Goal: Check status: Check status

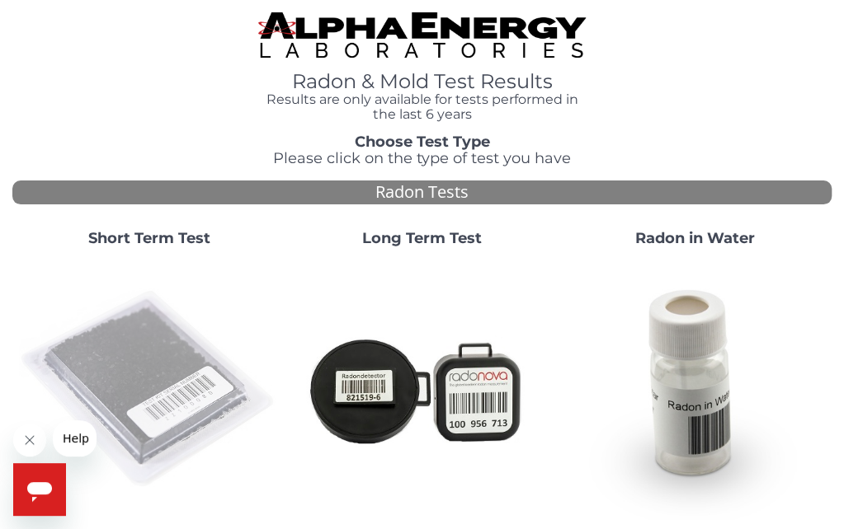
click at [145, 386] on img at bounding box center [149, 390] width 260 height 260
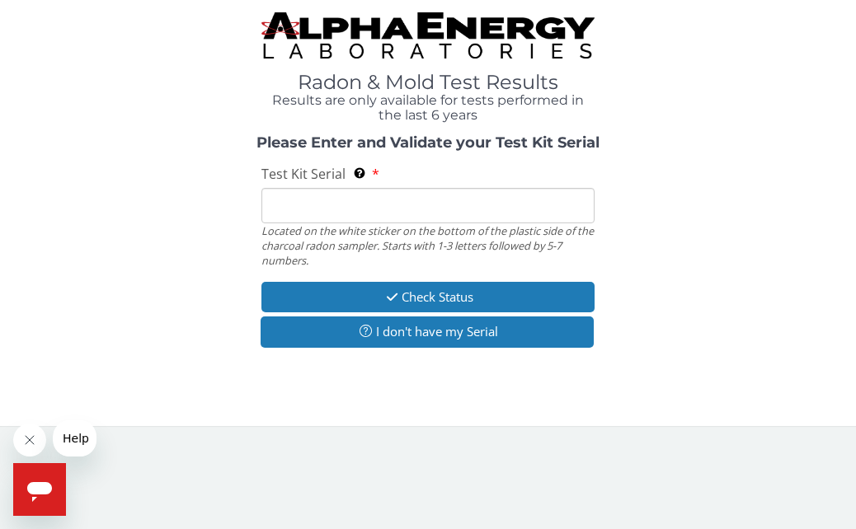
click at [287, 205] on input "Test Kit Serial Located on the white sticker on the bottom of the plastic side …" at bounding box center [427, 205] width 332 height 35
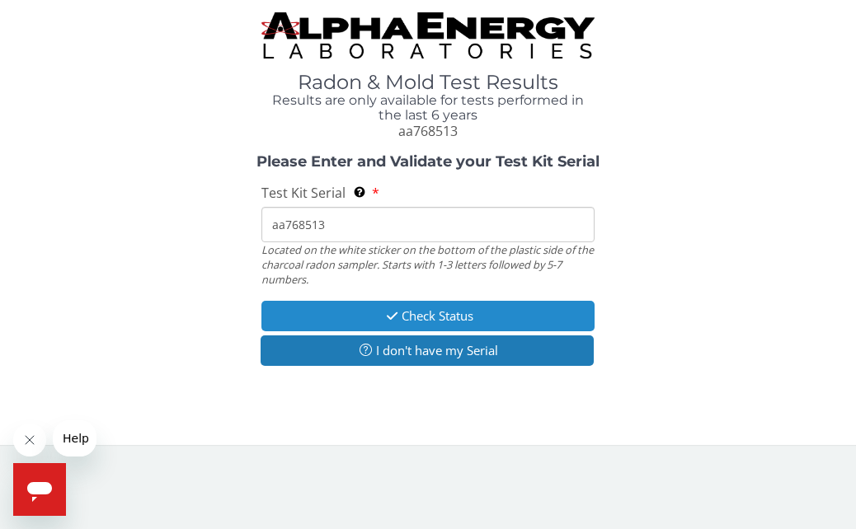
type input "aa768513"
click at [327, 303] on button "Check Status" at bounding box center [427, 316] width 332 height 31
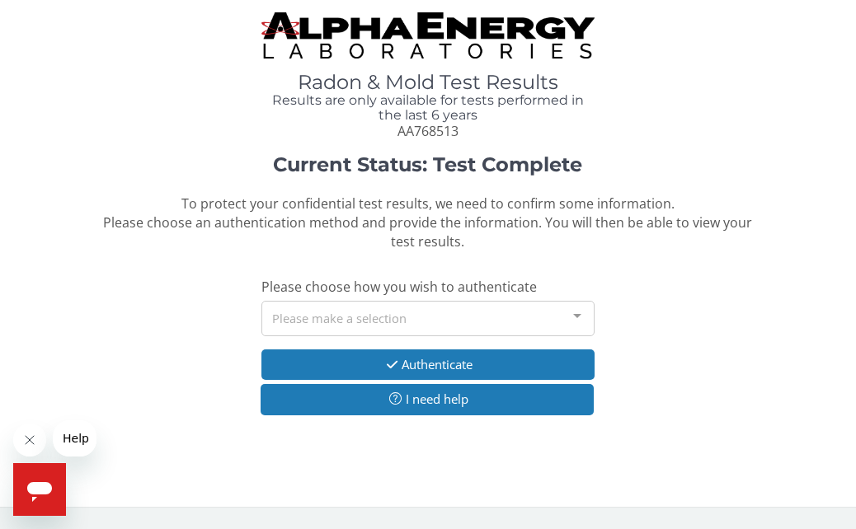
click at [576, 317] on div at bounding box center [577, 317] width 33 height 31
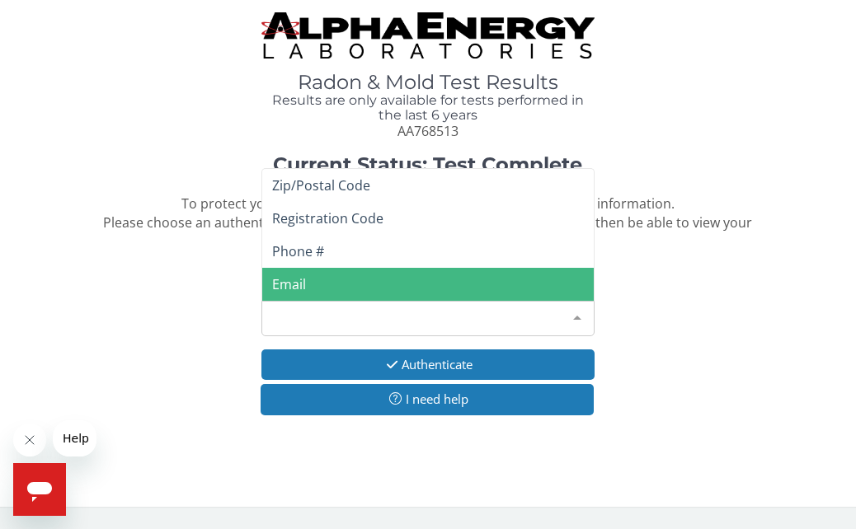
click at [333, 288] on span "Email" at bounding box center [427, 284] width 331 height 33
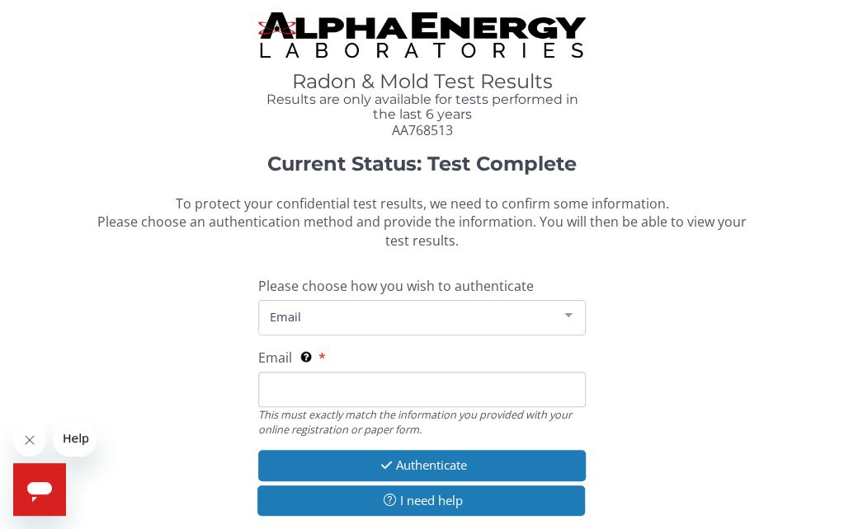
click at [307, 390] on input "Email This must exactly match the information you provided with your online reg…" at bounding box center [421, 389] width 327 height 35
type input "[PERSON_NAME][EMAIL_ADDRESS][DOMAIN_NAME]"
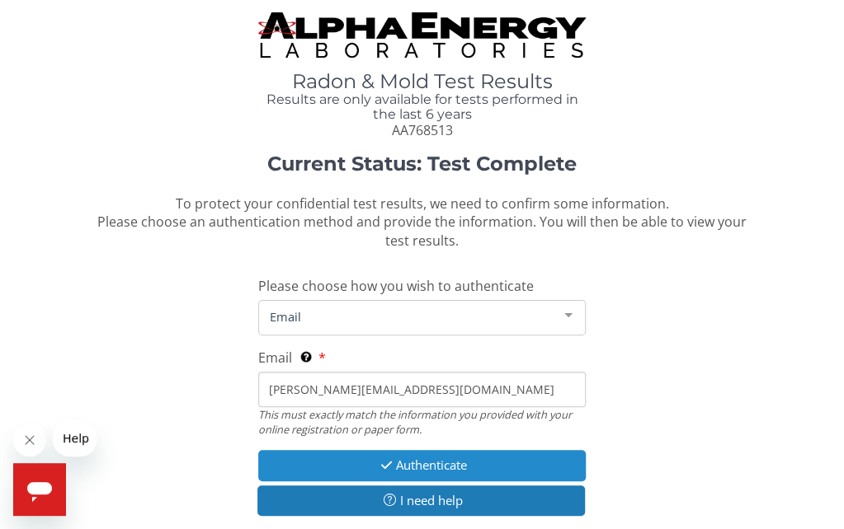
click at [388, 463] on icon "button" at bounding box center [386, 465] width 19 height 12
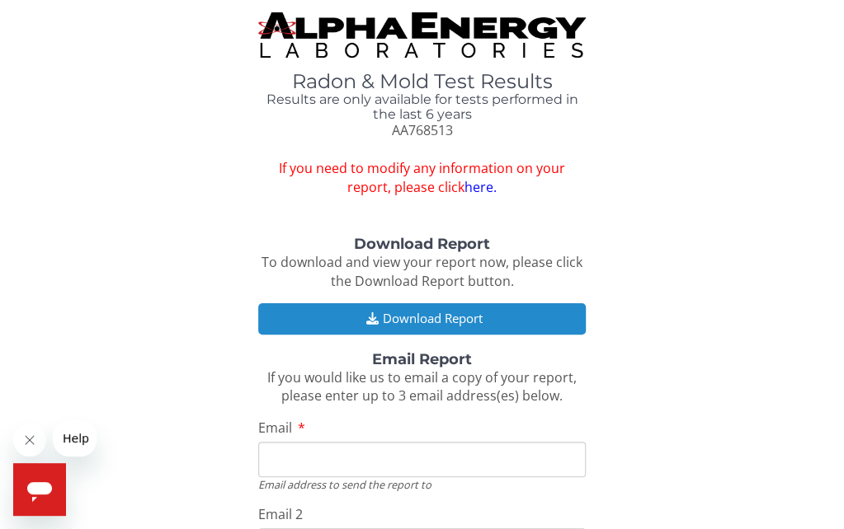
click at [373, 308] on button "Download Report" at bounding box center [421, 318] width 327 height 31
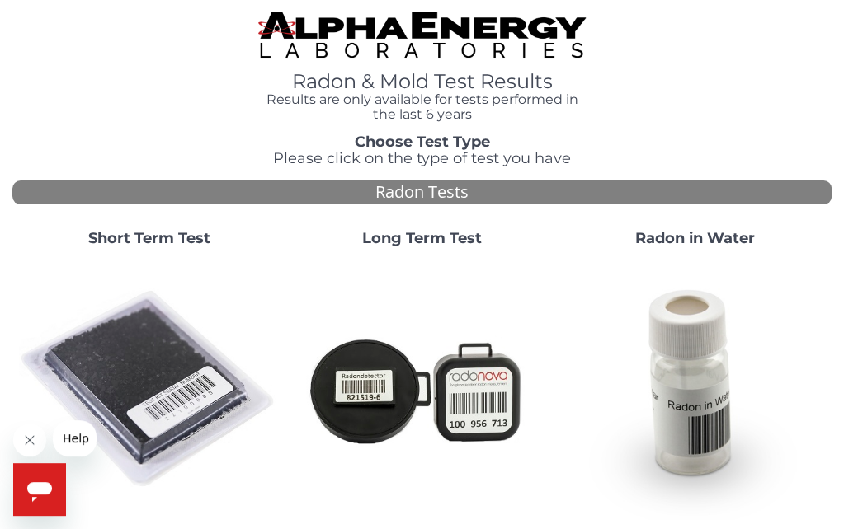
click at [135, 233] on strong "Short Term Test" at bounding box center [149, 238] width 122 height 18
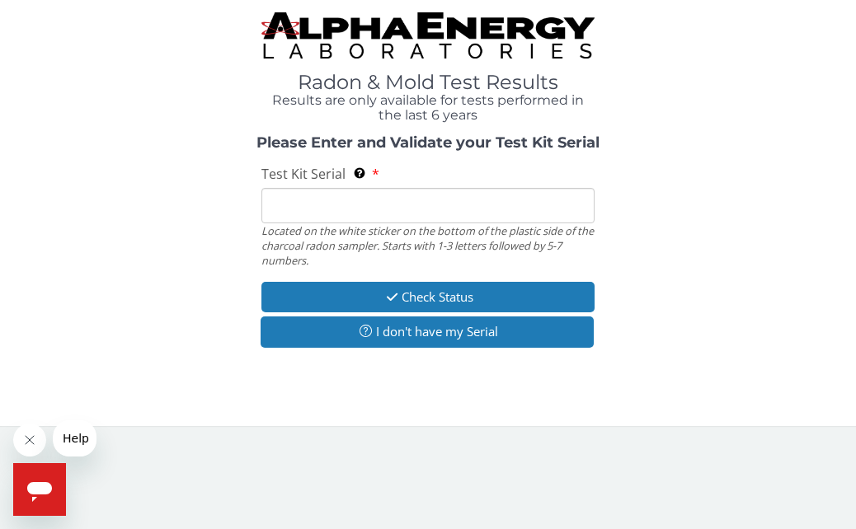
click at [336, 210] on input "Test Kit Serial Located on the white sticker on the bottom of the plastic side …" at bounding box center [427, 205] width 332 height 35
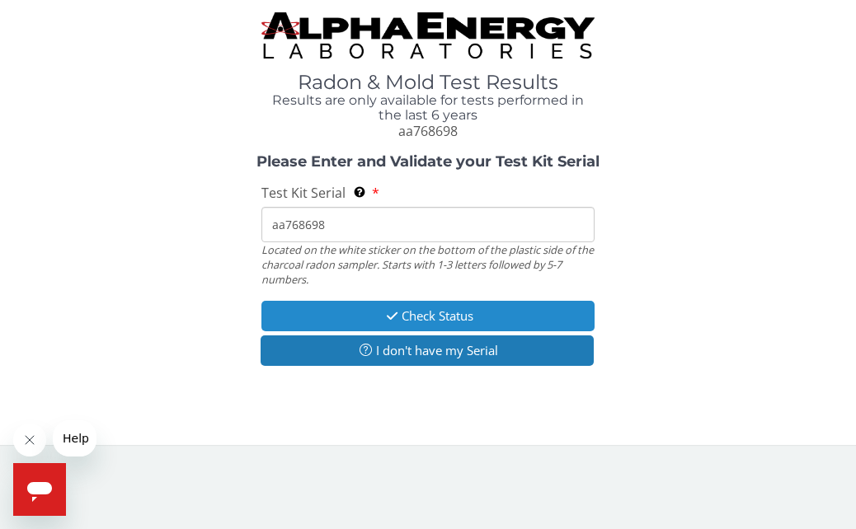
type input "aa768698"
click at [361, 307] on button "Check Status" at bounding box center [427, 316] width 332 height 31
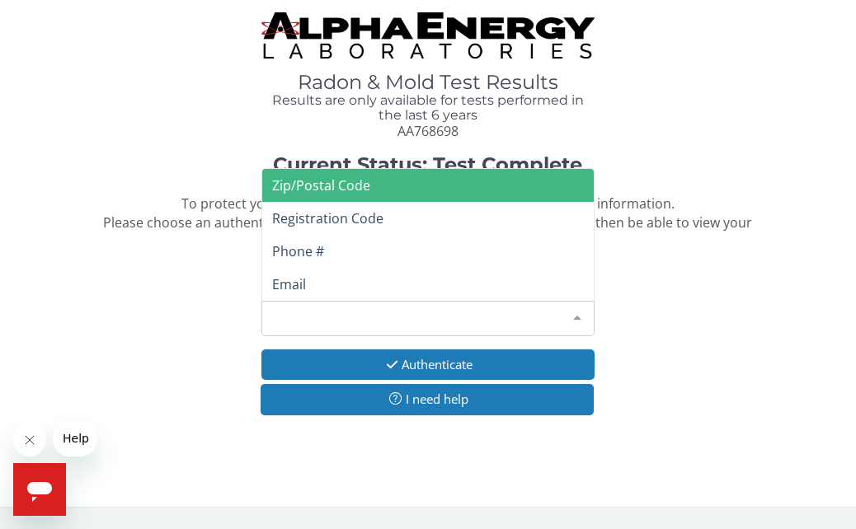
click at [573, 315] on div at bounding box center [577, 317] width 33 height 31
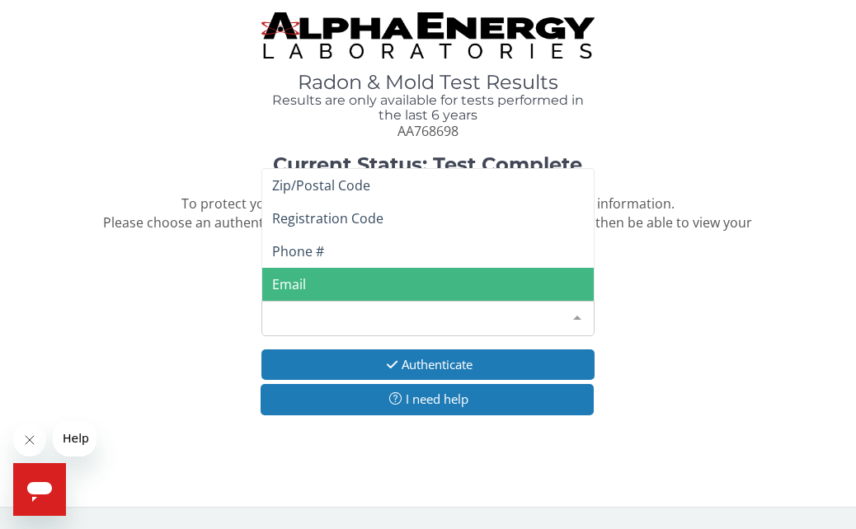
click at [332, 280] on span "Email" at bounding box center [427, 284] width 331 height 33
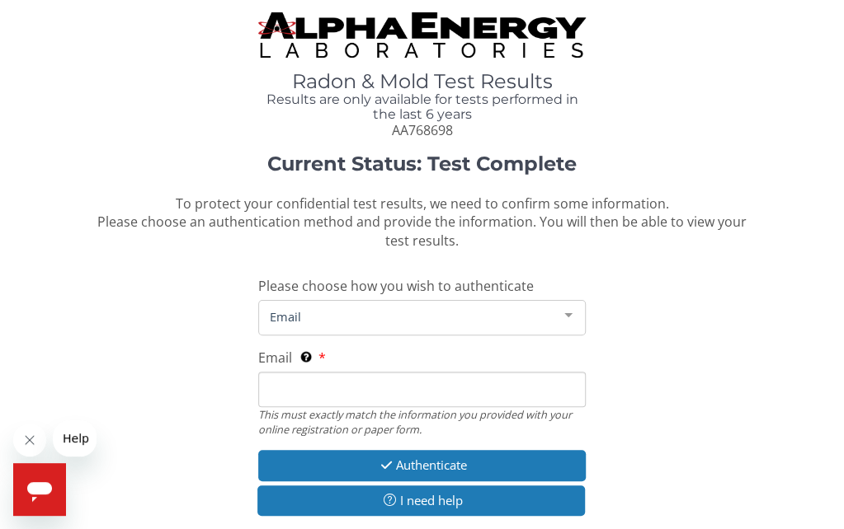
click at [296, 387] on input "Email This must exactly match the information you provided with your online reg…" at bounding box center [421, 389] width 327 height 35
type input "[PERSON_NAME][EMAIL_ADDRESS][DOMAIN_NAME]"
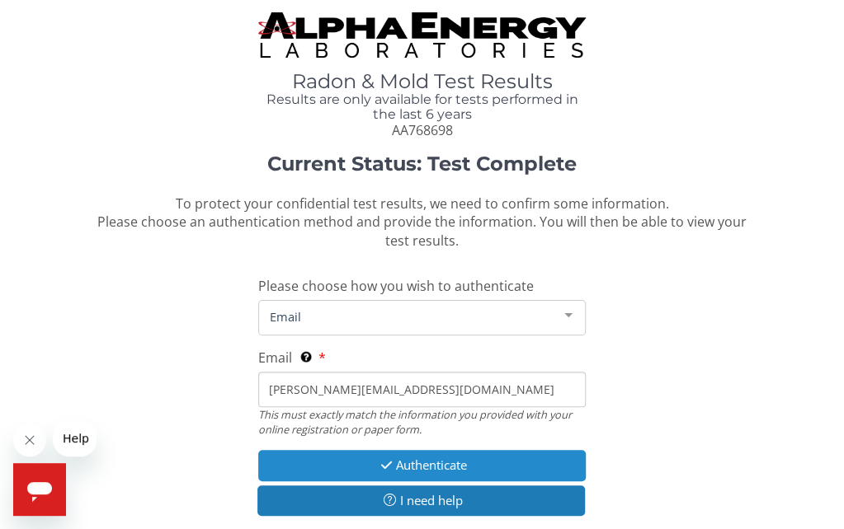
click at [397, 459] on button "Authenticate" at bounding box center [421, 465] width 327 height 31
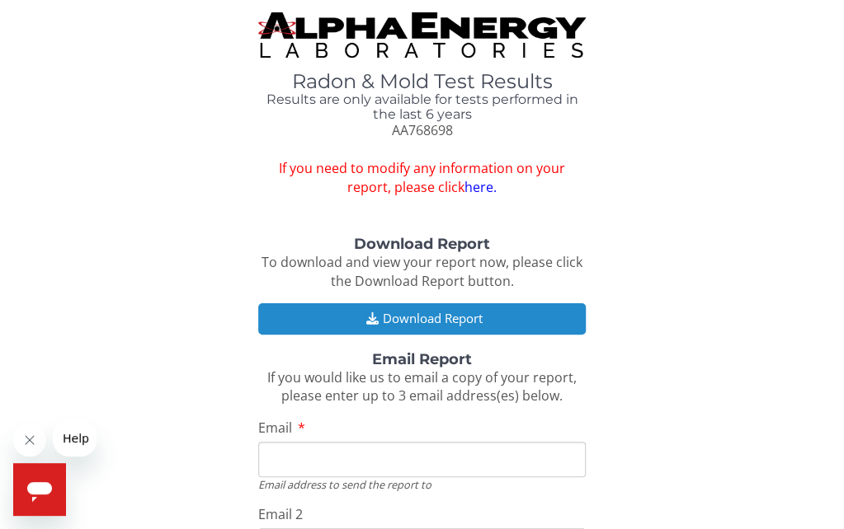
click at [353, 317] on button "Download Report" at bounding box center [421, 318] width 327 height 31
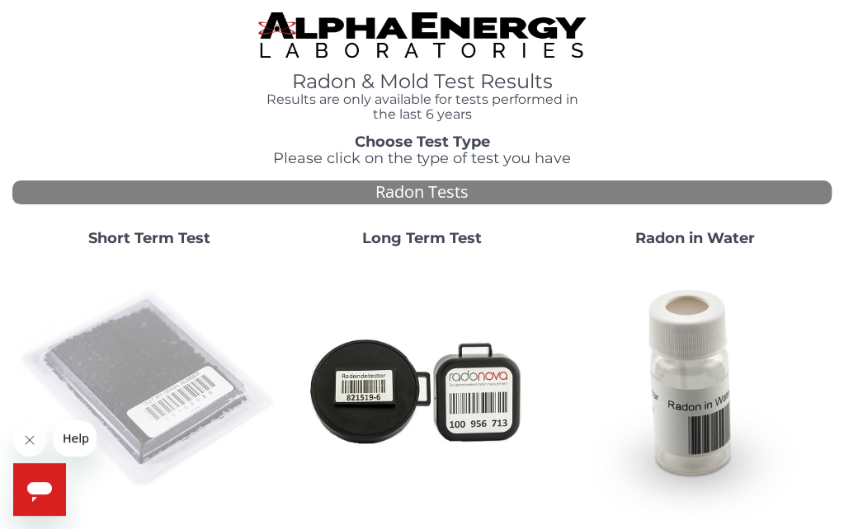
click at [112, 345] on img at bounding box center [149, 390] width 260 height 260
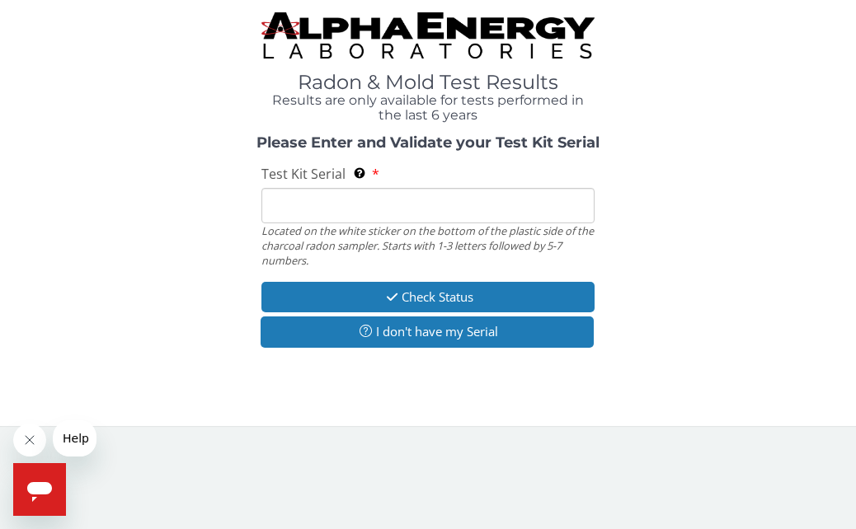
click at [290, 202] on input "Test Kit Serial Located on the white sticker on the bottom of the plastic side …" at bounding box center [427, 205] width 332 height 35
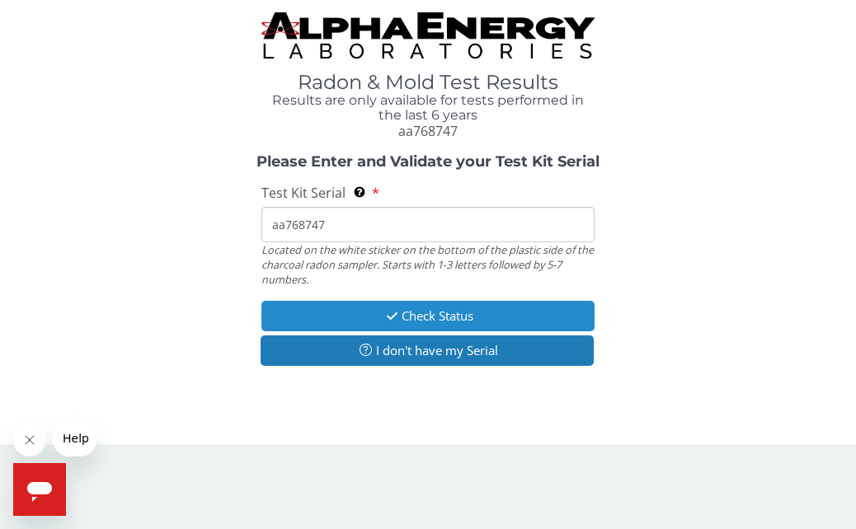
type input "aa768747"
click at [363, 311] on button "Check Status" at bounding box center [427, 316] width 332 height 31
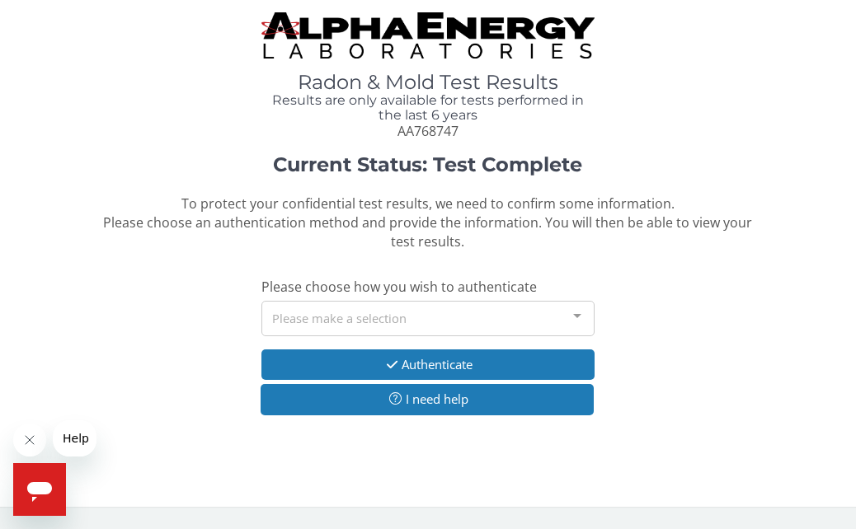
click at [578, 319] on div at bounding box center [577, 317] width 33 height 31
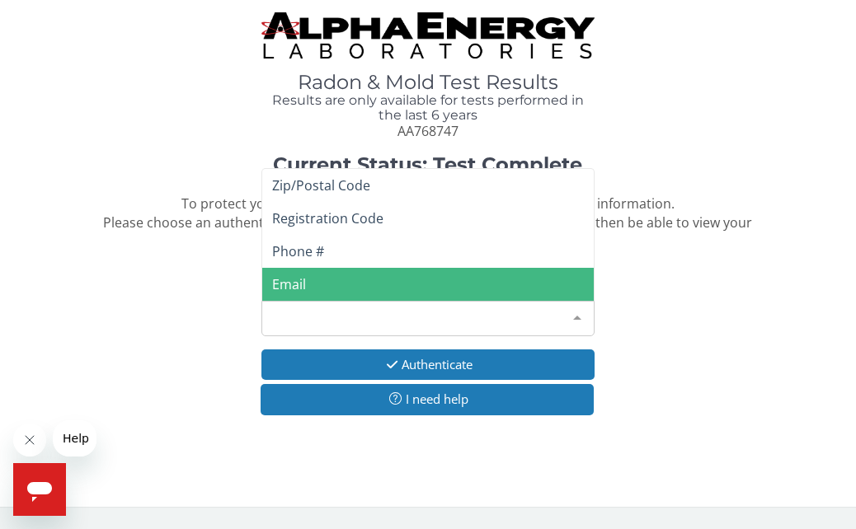
click at [312, 283] on span "Email" at bounding box center [427, 284] width 331 height 33
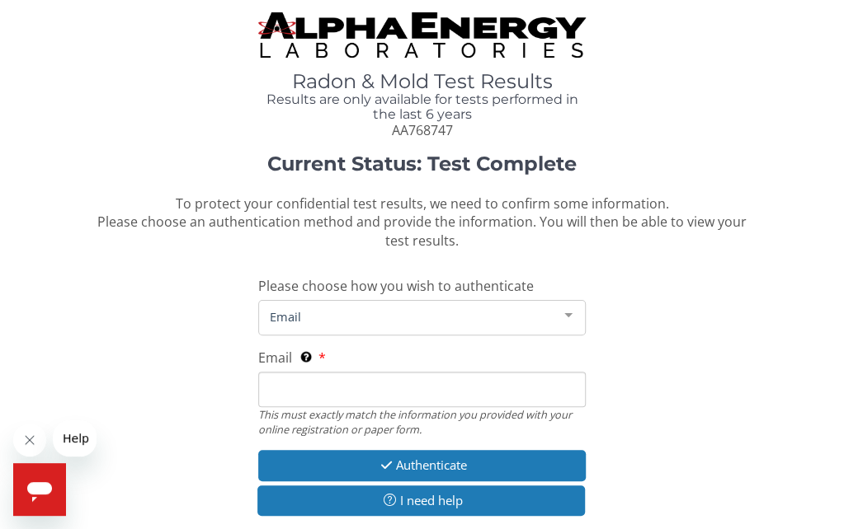
click at [317, 393] on input "Email This must exactly match the information you provided with your online reg…" at bounding box center [421, 389] width 327 height 35
type input "[PERSON_NAME][EMAIL_ADDRESS][DOMAIN_NAME]"
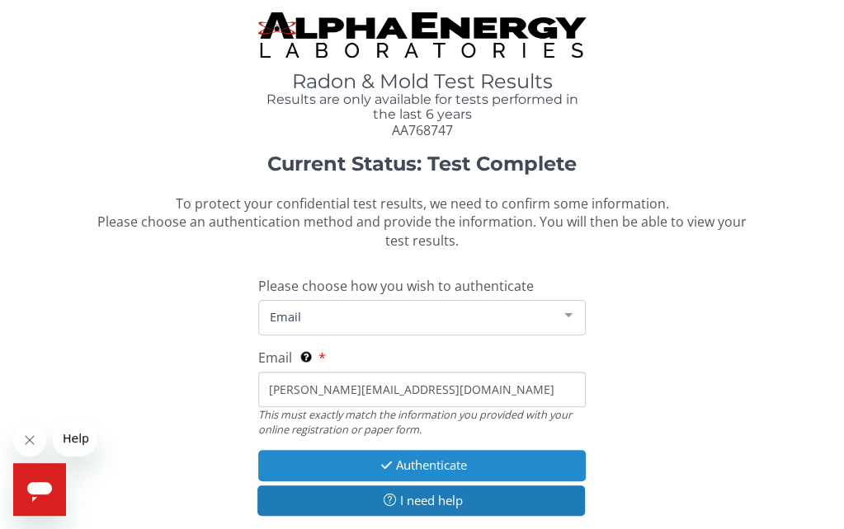
click at [377, 462] on icon "button" at bounding box center [386, 465] width 19 height 12
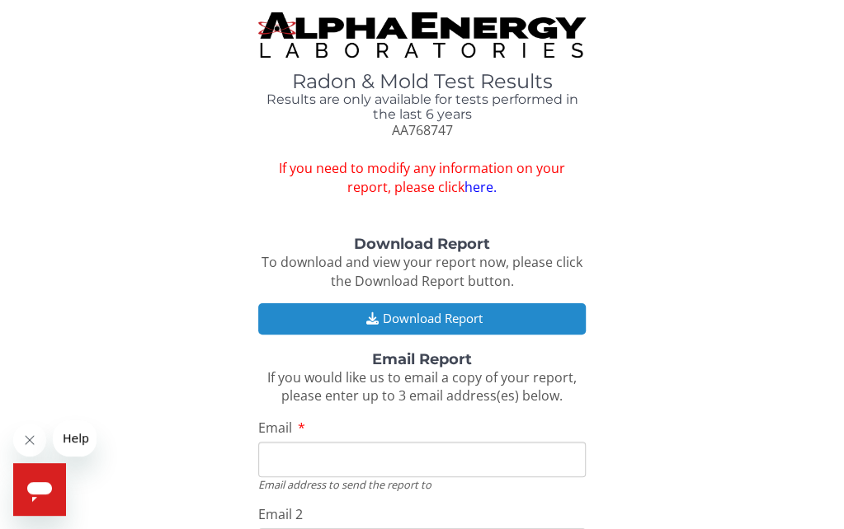
click at [322, 311] on button "Download Report" at bounding box center [421, 318] width 327 height 31
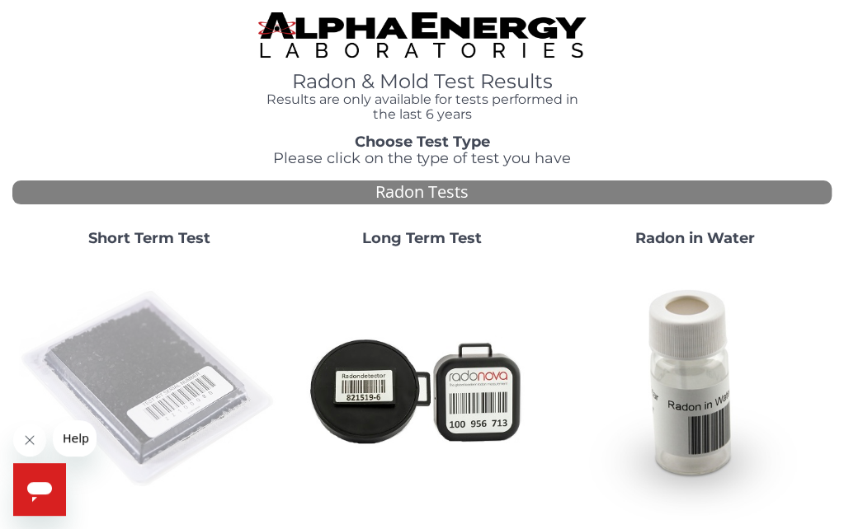
click at [140, 365] on img at bounding box center [149, 390] width 260 height 260
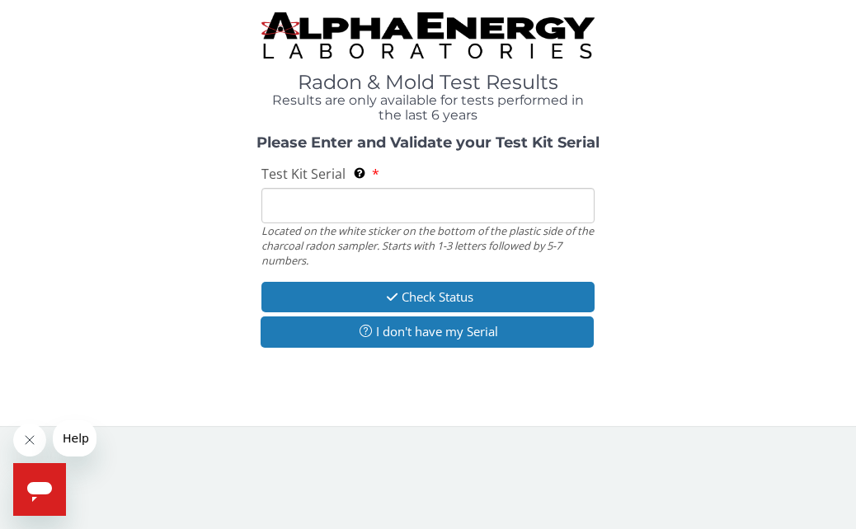
click at [307, 194] on input "Test Kit Serial Located on the white sticker on the bottom of the plastic side …" at bounding box center [427, 205] width 332 height 35
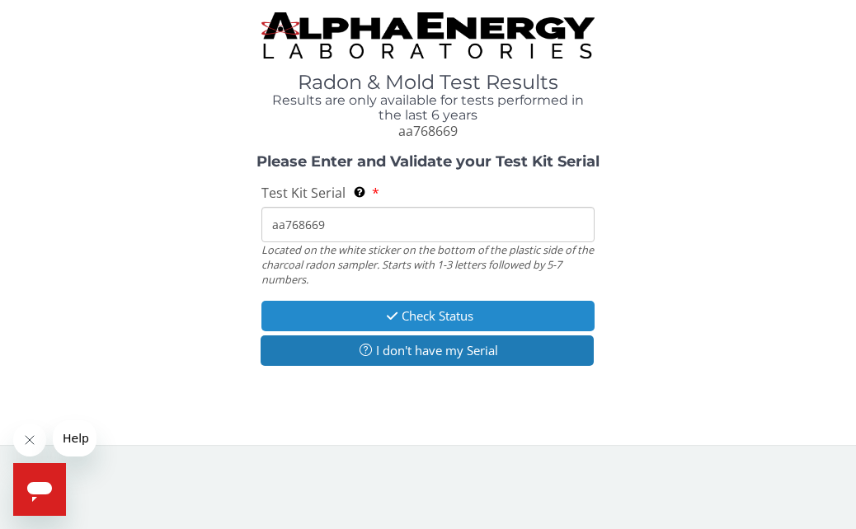
type input "aa768669"
click at [342, 308] on button "Check Status" at bounding box center [427, 316] width 332 height 31
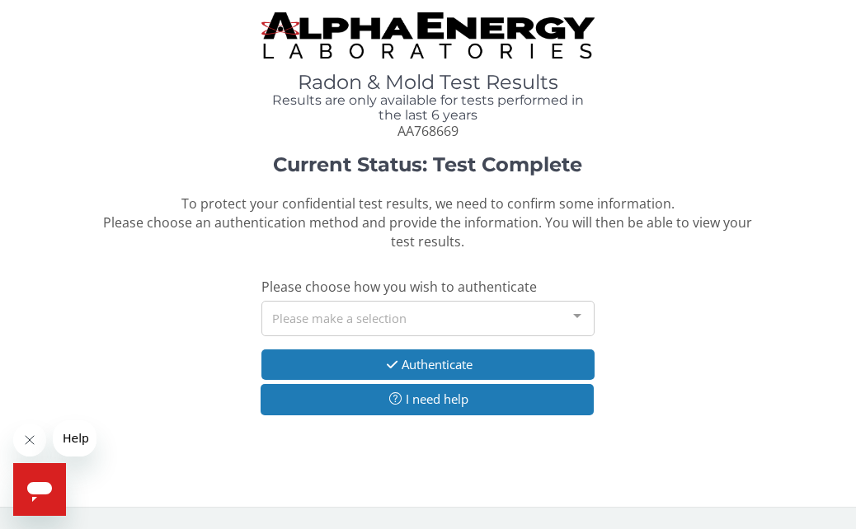
click at [574, 316] on div at bounding box center [577, 317] width 33 height 31
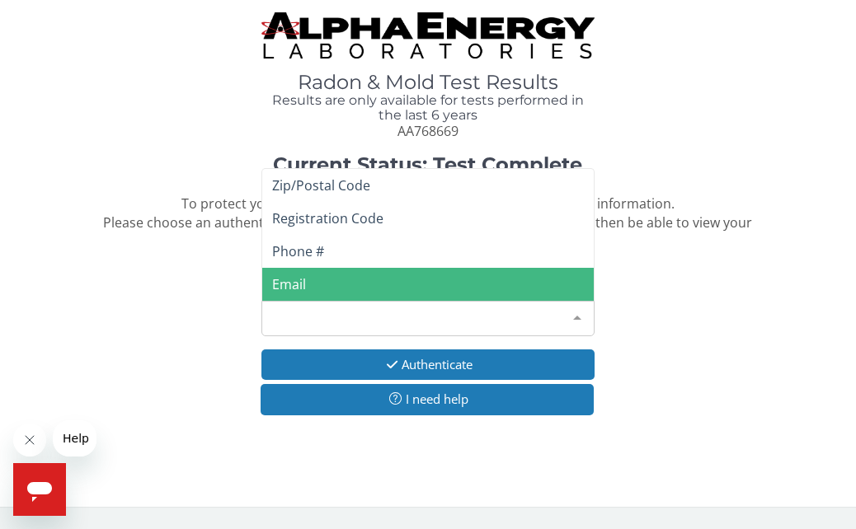
click at [312, 275] on span "Email" at bounding box center [427, 284] width 331 height 33
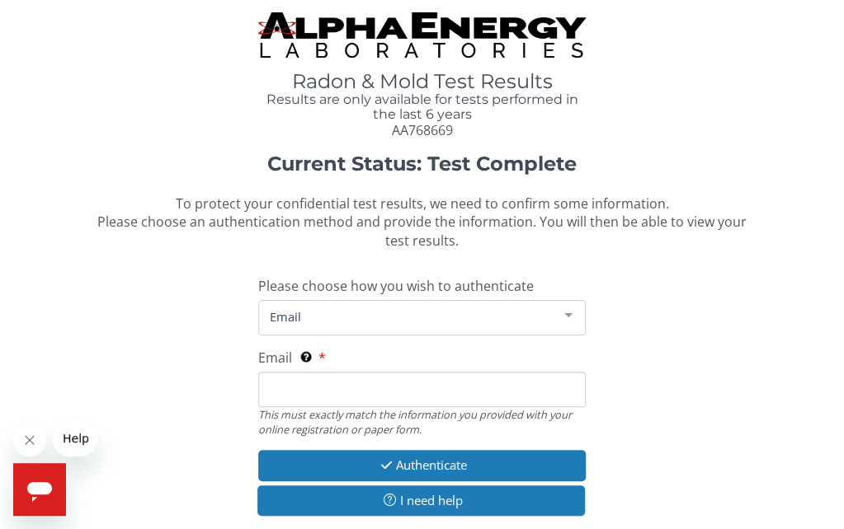
click at [280, 379] on input "Email This must exactly match the information you provided with your online reg…" at bounding box center [421, 389] width 327 height 35
type input "[PERSON_NAME][EMAIL_ADDRESS][DOMAIN_NAME]"
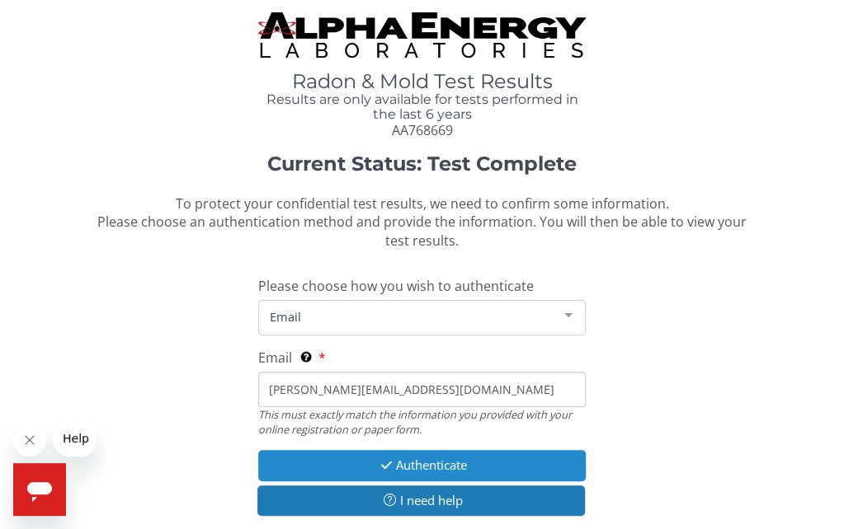
click at [399, 465] on button "Authenticate" at bounding box center [421, 465] width 327 height 31
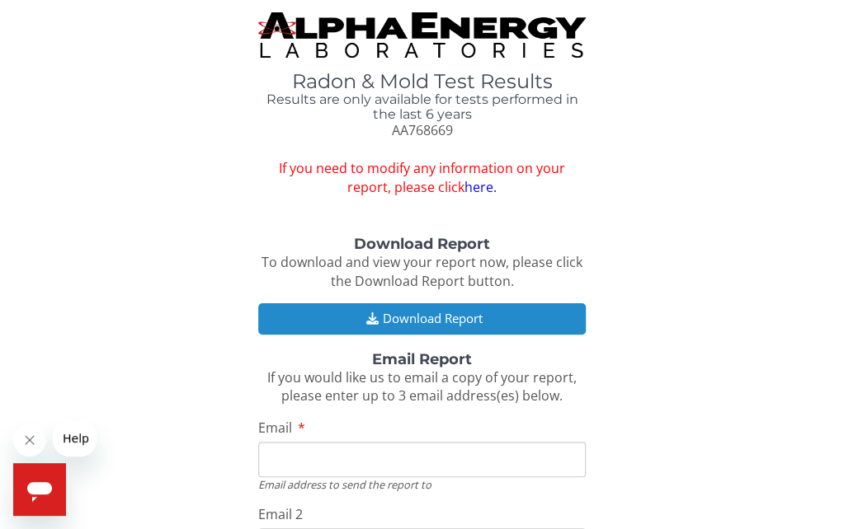
click at [355, 316] on button "Download Report" at bounding box center [421, 318] width 327 height 31
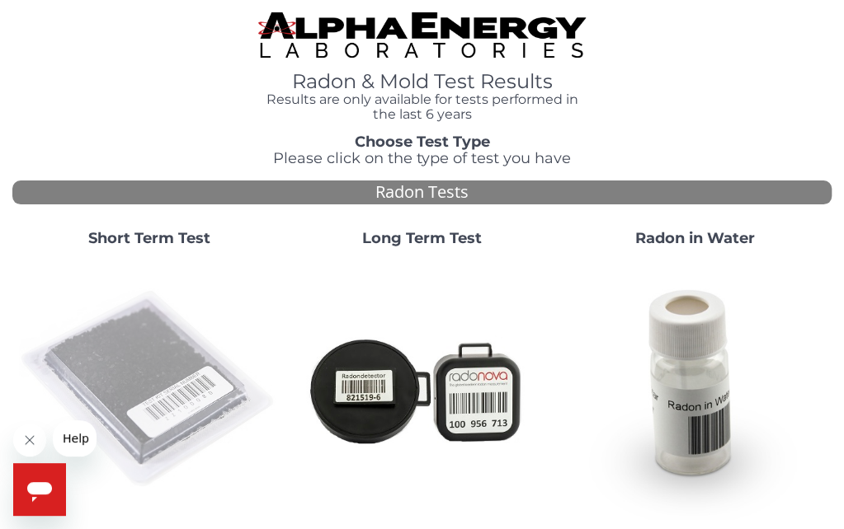
click at [135, 331] on img at bounding box center [149, 390] width 260 height 260
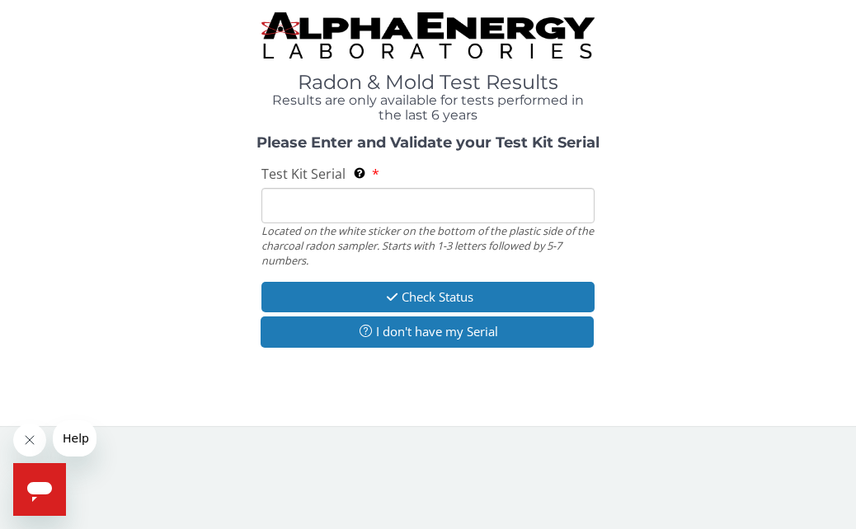
click at [294, 205] on input "Test Kit Serial Located on the white sticker on the bottom of the plastic side …" at bounding box center [427, 205] width 332 height 35
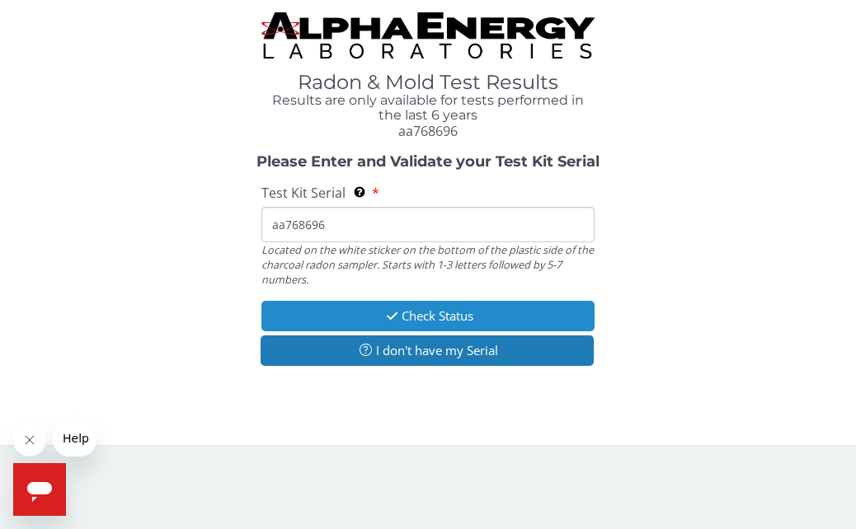
type input "aa768696"
click at [386, 318] on icon "button" at bounding box center [392, 316] width 19 height 12
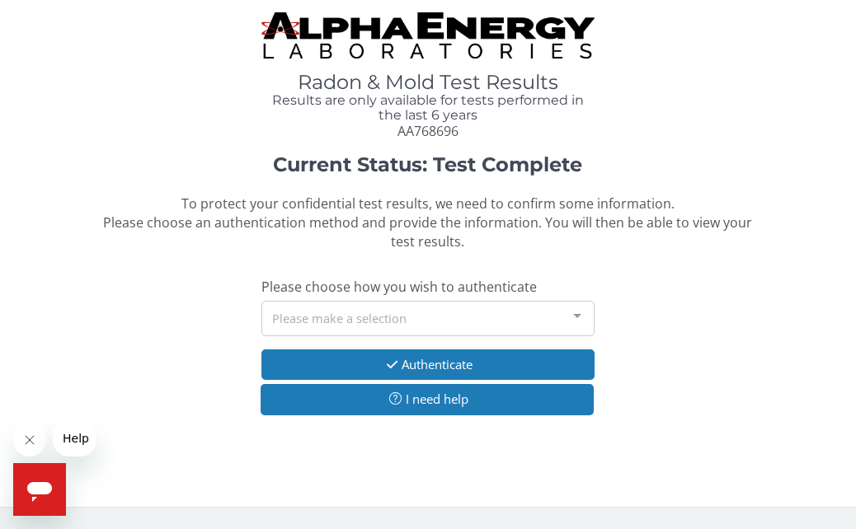
click at [579, 313] on div at bounding box center [577, 317] width 33 height 31
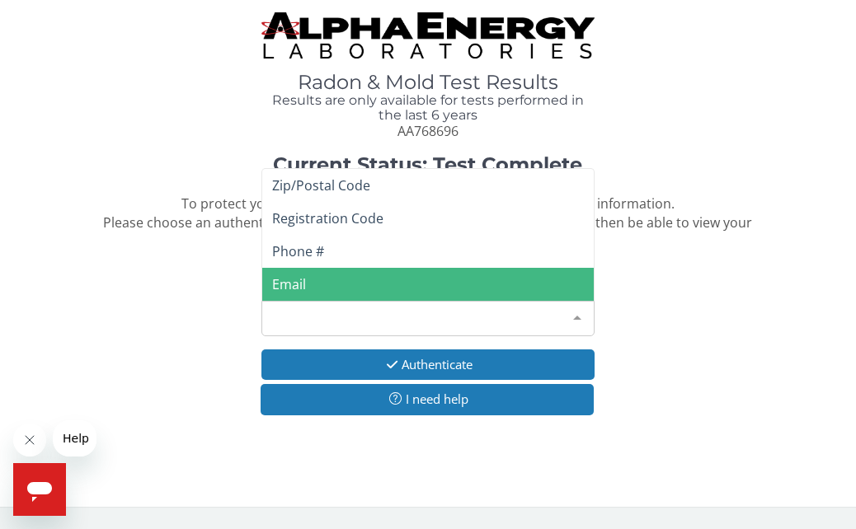
click at [338, 284] on span "Email" at bounding box center [427, 284] width 331 height 33
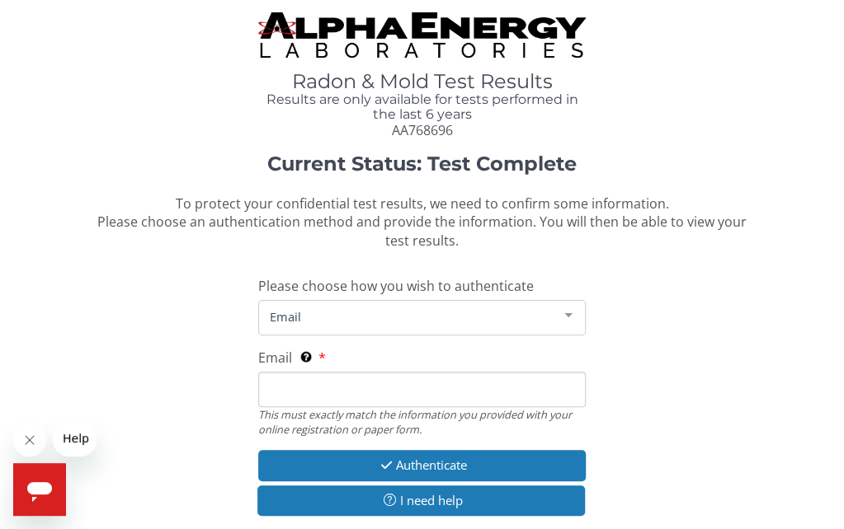
click at [304, 393] on input "Email This must exactly match the information you provided with your online reg…" at bounding box center [421, 389] width 327 height 35
type input "[PERSON_NAME][EMAIL_ADDRESS][DOMAIN_NAME]"
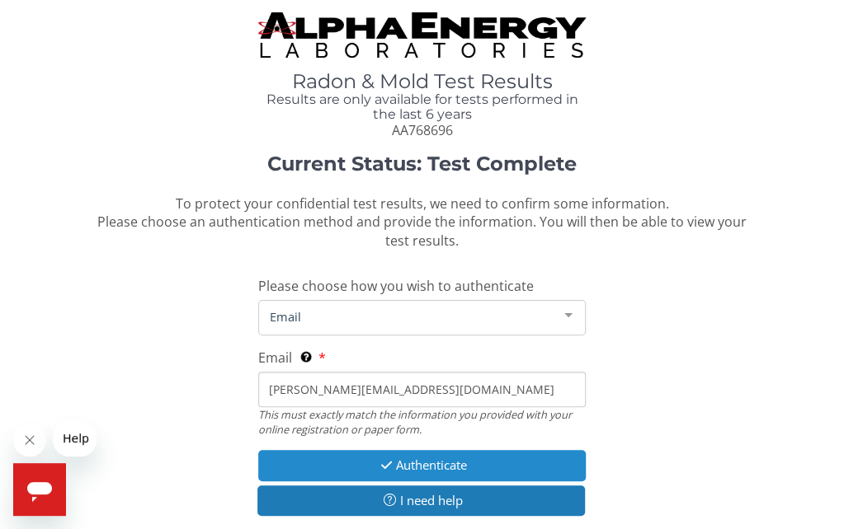
click at [383, 467] on icon "button" at bounding box center [386, 465] width 19 height 12
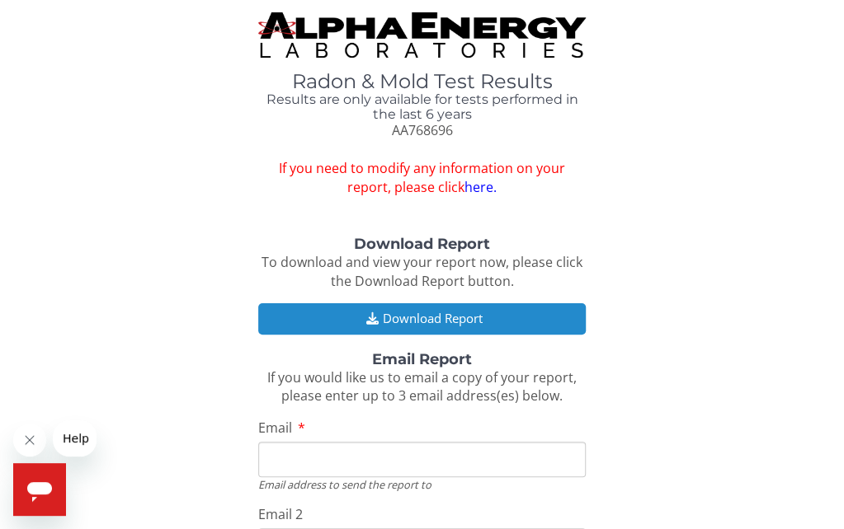
click at [336, 313] on button "Download Report" at bounding box center [421, 318] width 327 height 31
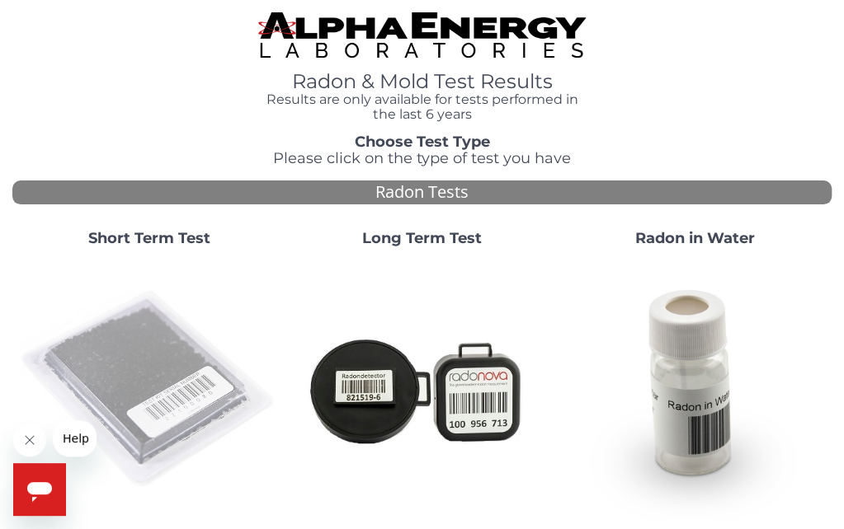
click at [137, 353] on img at bounding box center [149, 390] width 260 height 260
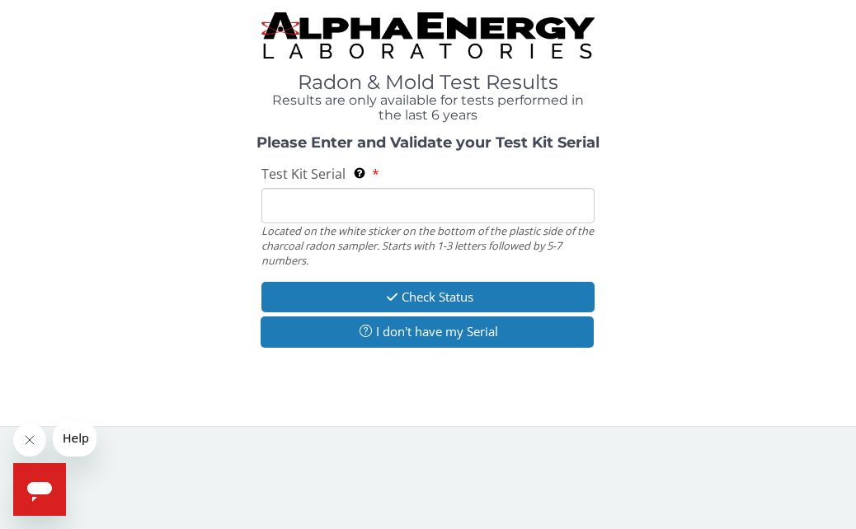
click at [270, 200] on input "Test Kit Serial Located on the white sticker on the bottom of the plastic side …" at bounding box center [427, 205] width 332 height 35
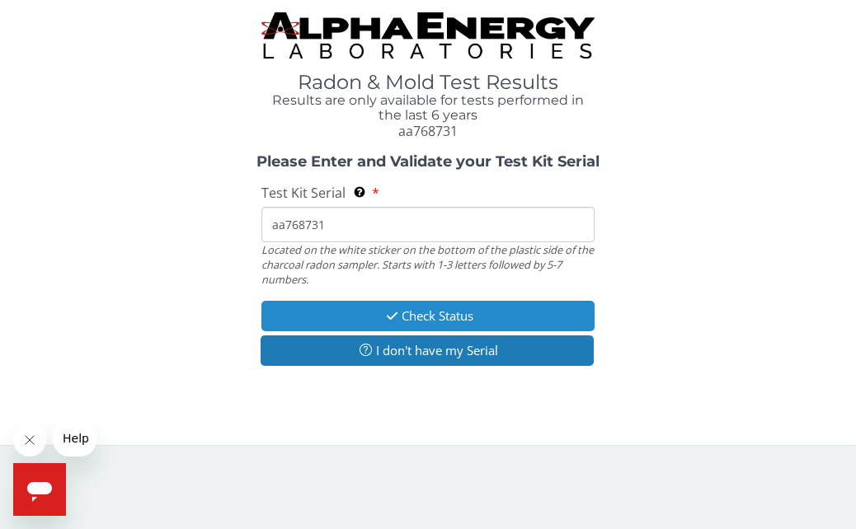
type input "aa768731"
click at [348, 310] on button "Check Status" at bounding box center [427, 316] width 332 height 31
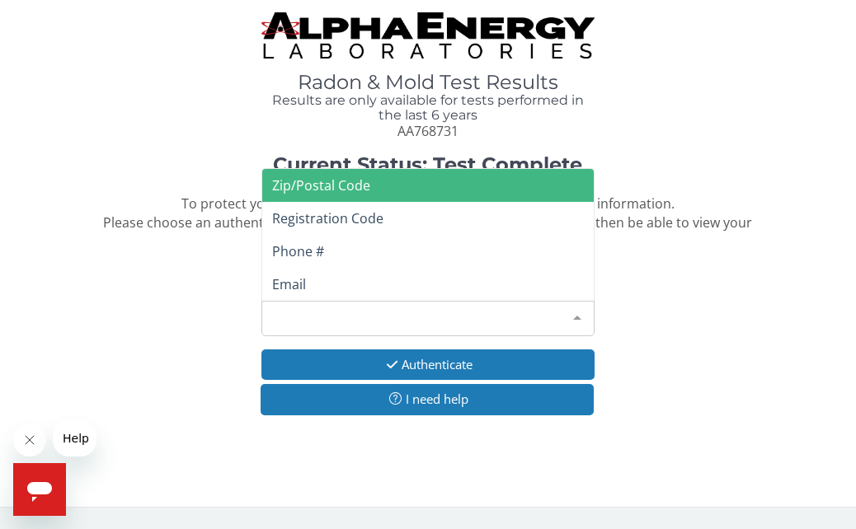
click at [572, 318] on div at bounding box center [577, 317] width 33 height 31
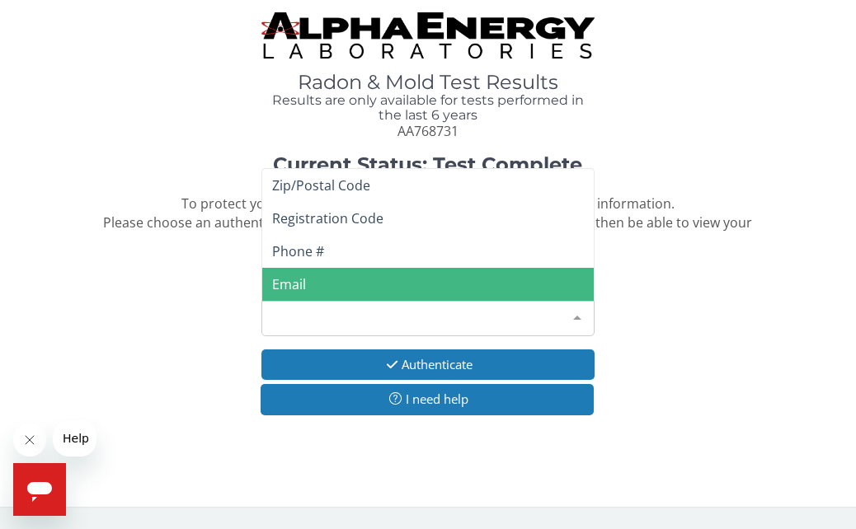
click at [294, 285] on span "Email" at bounding box center [289, 284] width 34 height 18
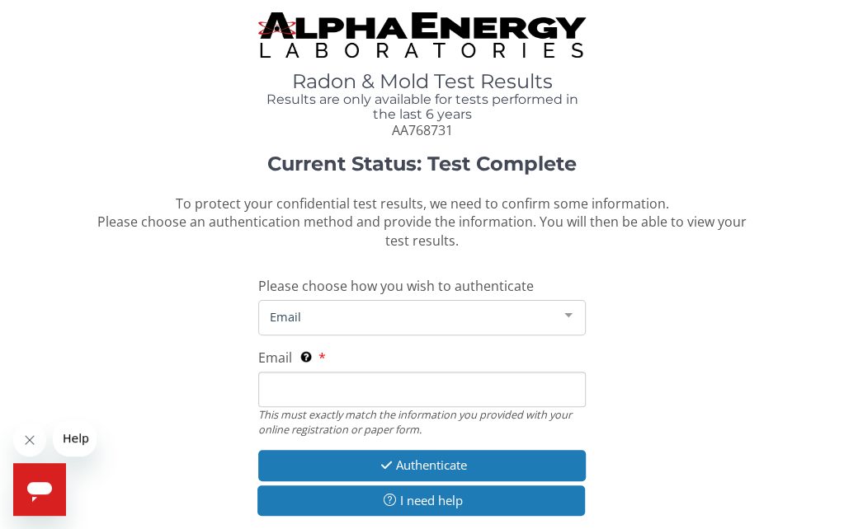
click at [279, 387] on input "Email This must exactly match the information you provided with your online reg…" at bounding box center [421, 389] width 327 height 35
type input "[PERSON_NAME][EMAIL_ADDRESS][DOMAIN_NAME]"
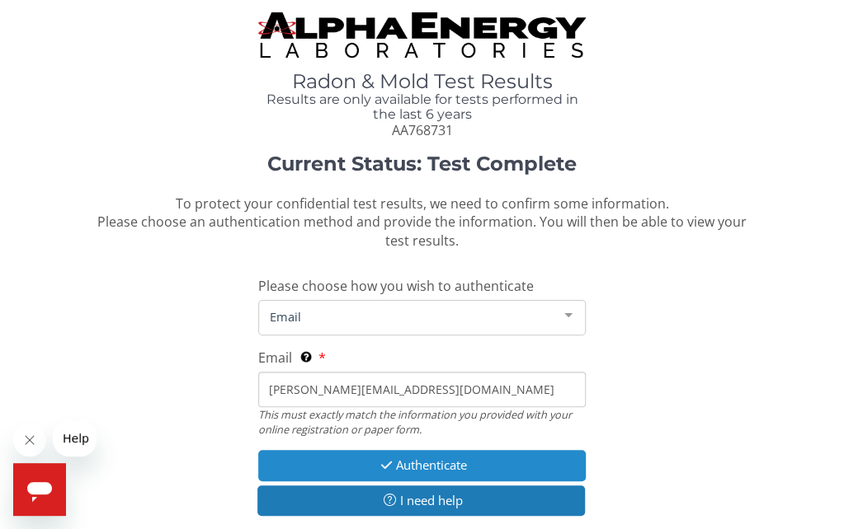
click at [383, 459] on icon "button" at bounding box center [386, 465] width 19 height 12
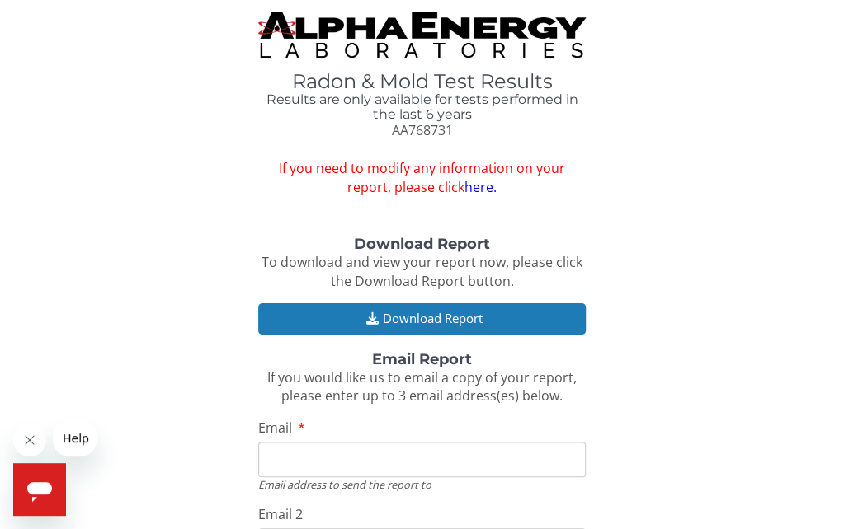
click at [374, 453] on input "Email" at bounding box center [421, 459] width 327 height 35
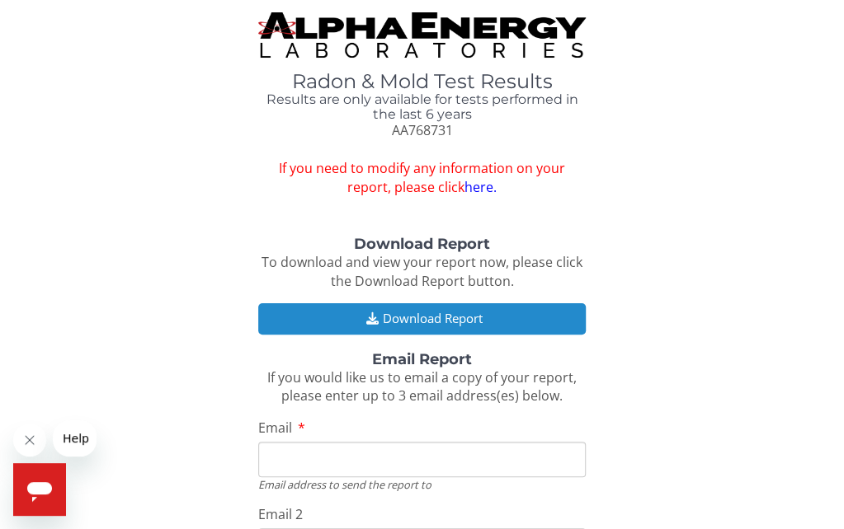
click at [355, 315] on button "Download Report" at bounding box center [421, 318] width 327 height 31
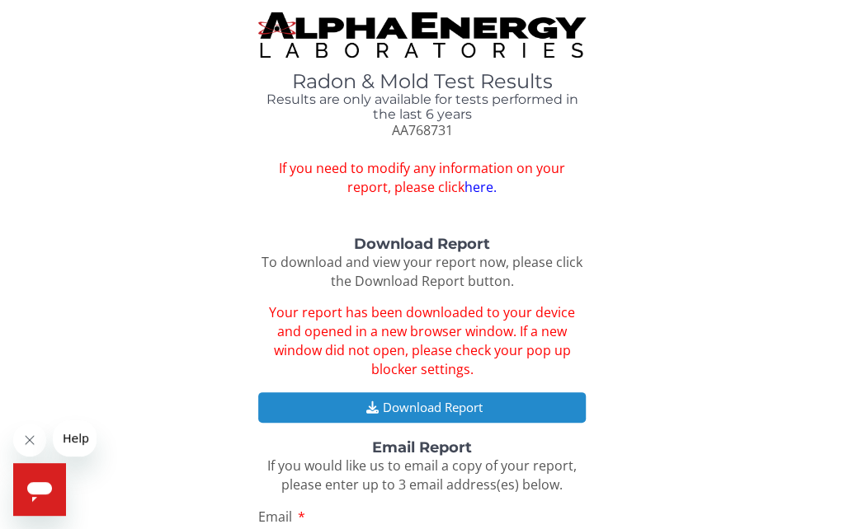
click at [400, 407] on button "Download Report" at bounding box center [421, 408] width 327 height 31
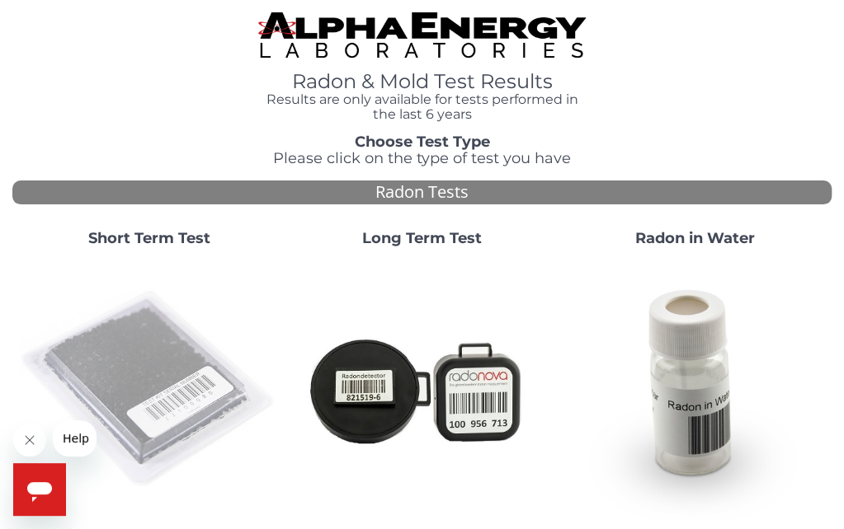
click at [175, 344] on img at bounding box center [149, 390] width 260 height 260
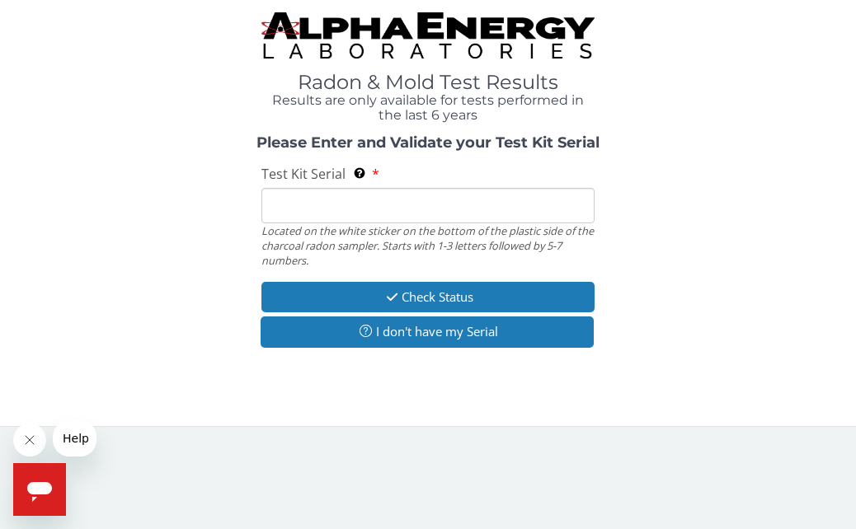
click at [280, 210] on input "Test Kit Serial Located on the white sticker on the bottom of the plastic side …" at bounding box center [427, 205] width 332 height 35
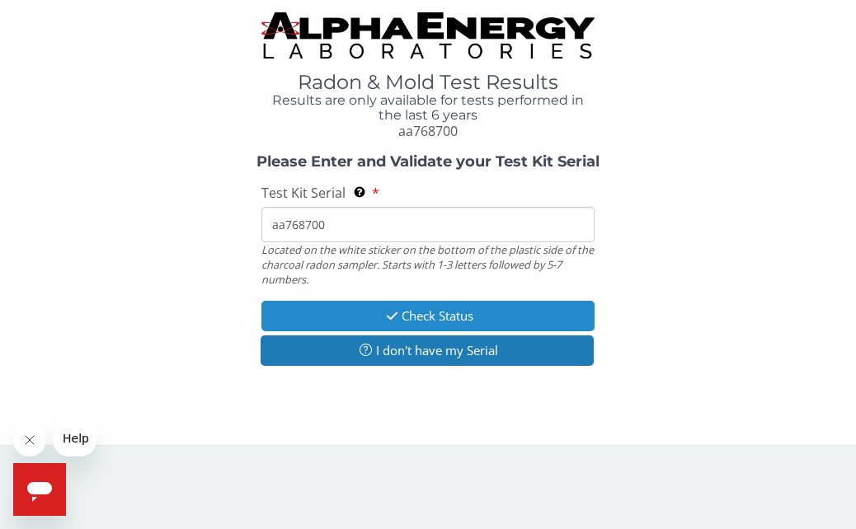
type input "aa768700"
click at [383, 313] on icon "button" at bounding box center [392, 316] width 19 height 12
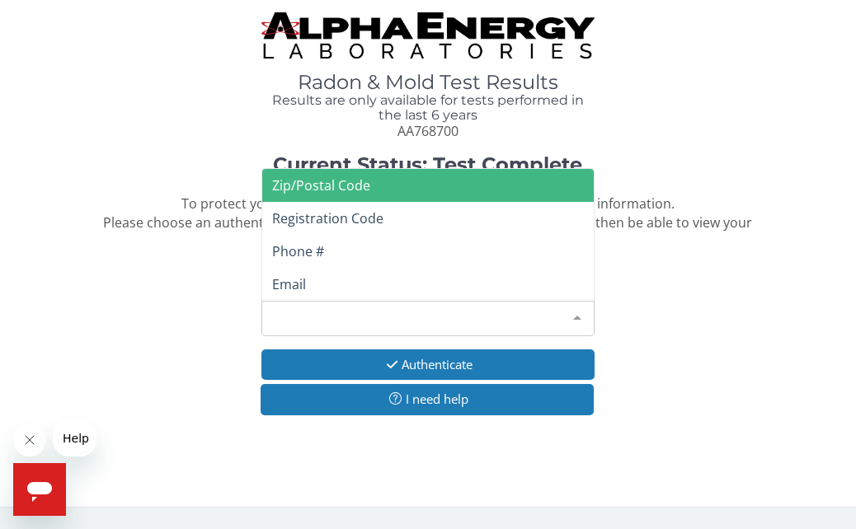
click at [575, 311] on div at bounding box center [577, 317] width 33 height 31
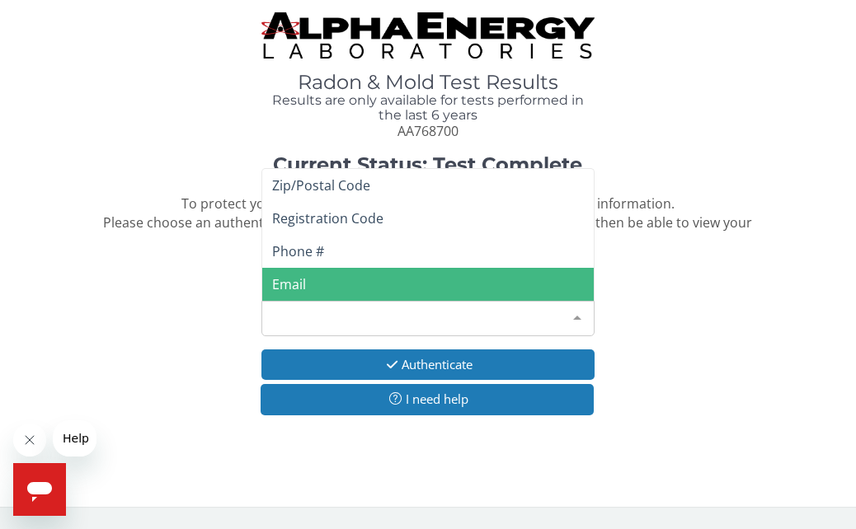
click at [335, 273] on span "Email" at bounding box center [427, 284] width 331 height 33
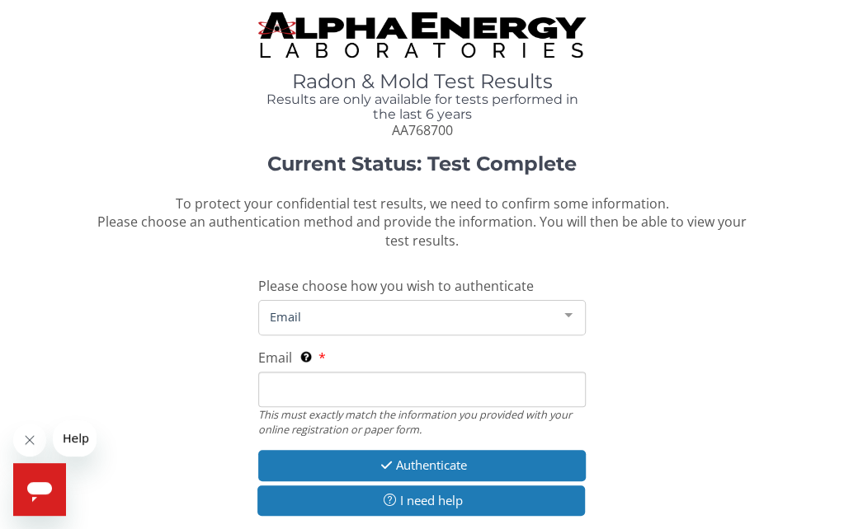
click at [299, 383] on input "Email This must exactly match the information you provided with your online reg…" at bounding box center [421, 389] width 327 height 35
type input "[PERSON_NAME][EMAIL_ADDRESS][DOMAIN_NAME]"
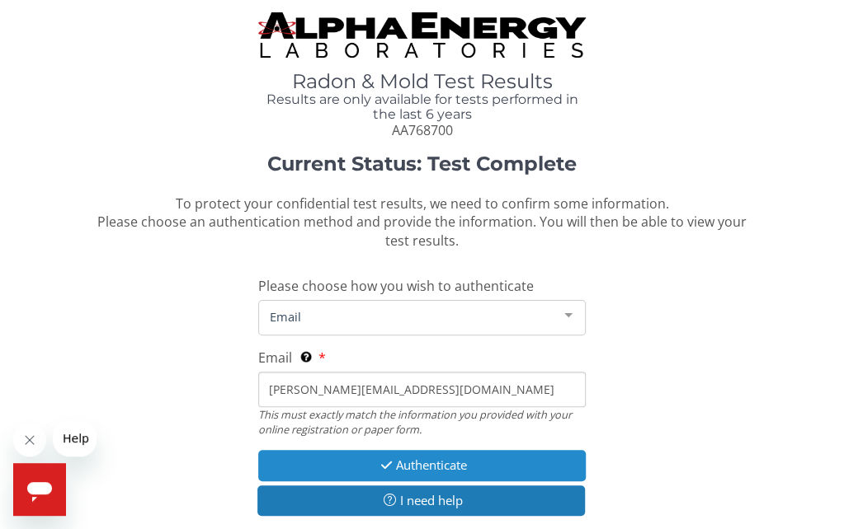
click at [364, 466] on button "Authenticate" at bounding box center [421, 465] width 327 height 31
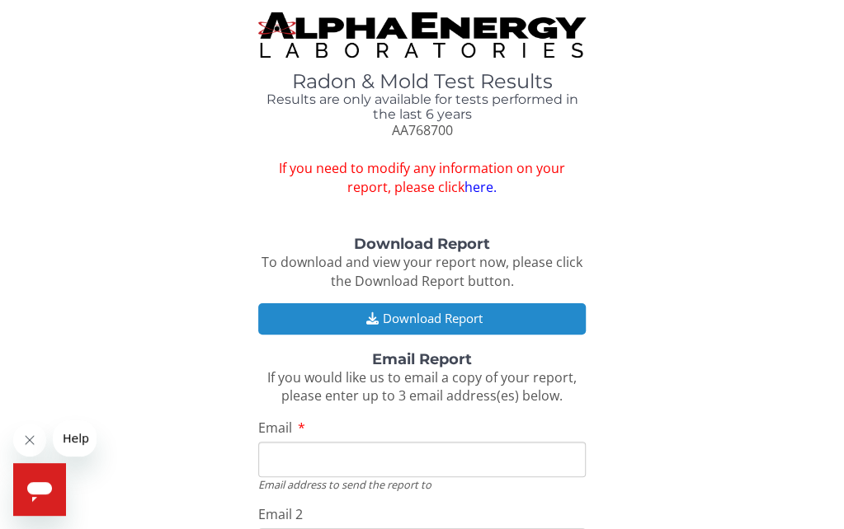
click at [364, 309] on button "Download Report" at bounding box center [421, 318] width 327 height 31
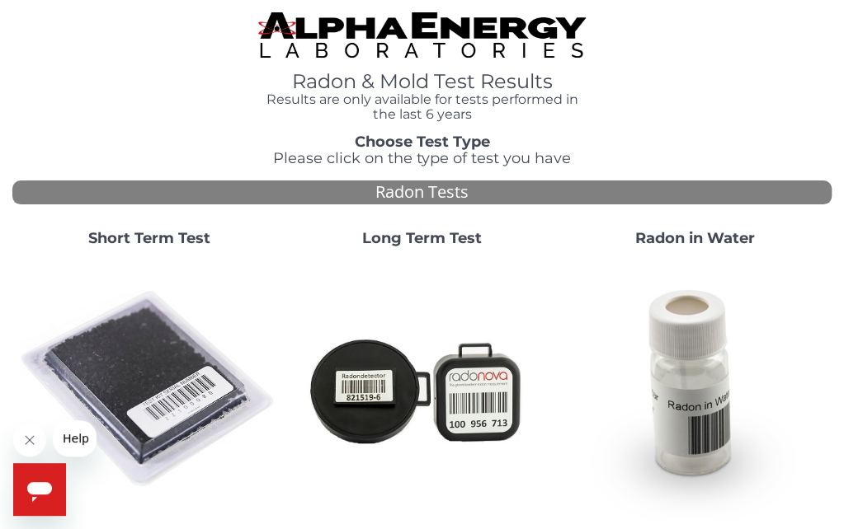
click at [147, 365] on img at bounding box center [149, 390] width 260 height 260
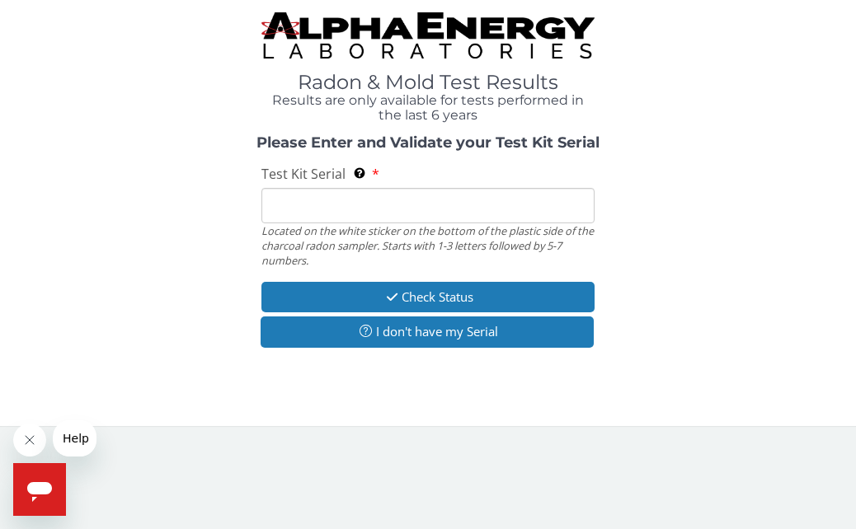
click at [304, 207] on input "Test Kit Serial Located on the white sticker on the bottom of the plastic side …" at bounding box center [427, 205] width 332 height 35
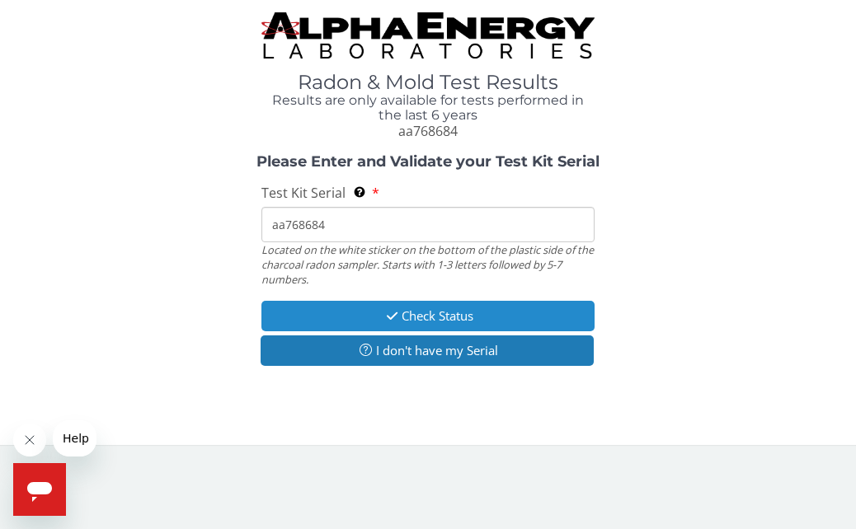
type input "aa768684"
click at [371, 309] on button "Check Status" at bounding box center [427, 316] width 332 height 31
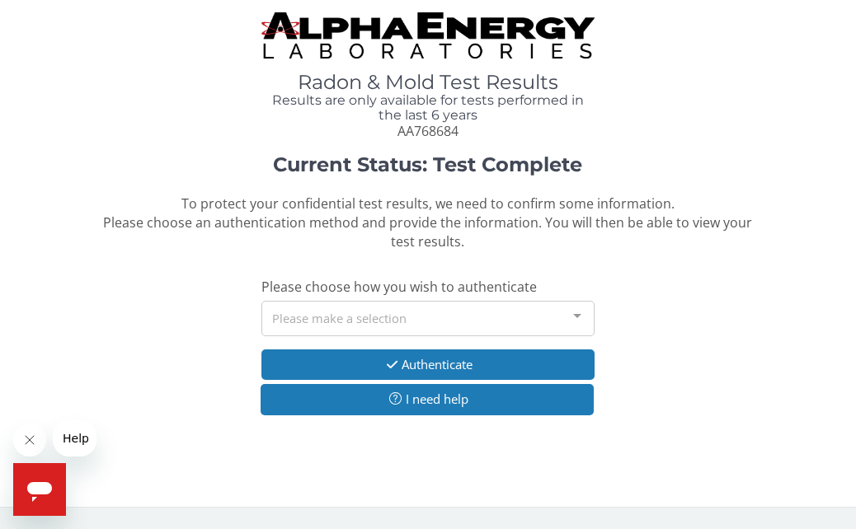
click at [575, 314] on div at bounding box center [577, 317] width 33 height 31
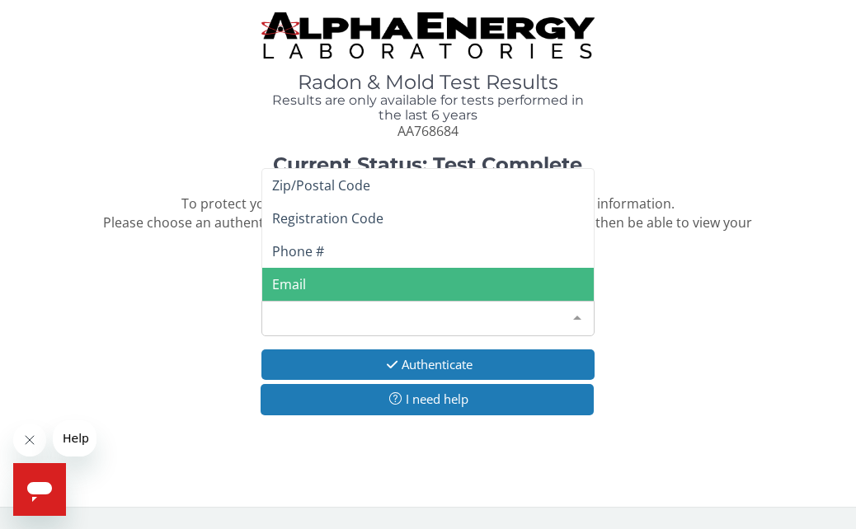
click at [331, 284] on span "Email" at bounding box center [427, 284] width 331 height 33
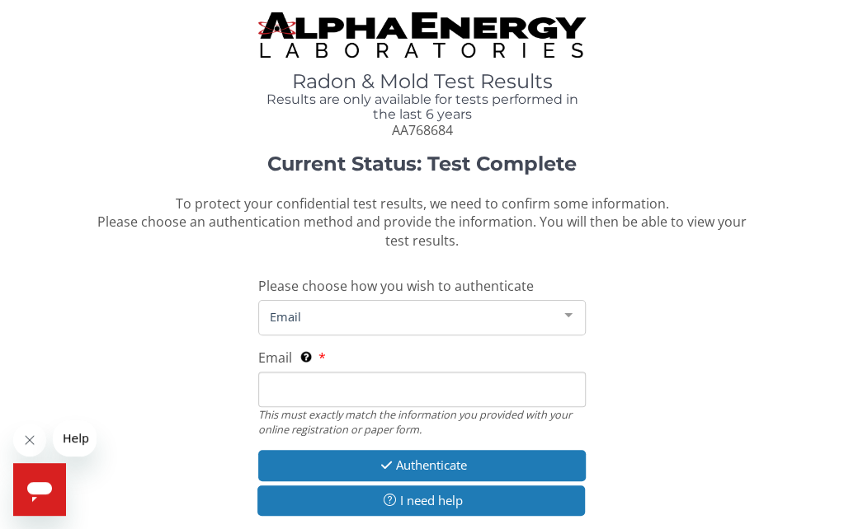
click at [298, 388] on input "Email This must exactly match the information you provided with your online reg…" at bounding box center [421, 389] width 327 height 35
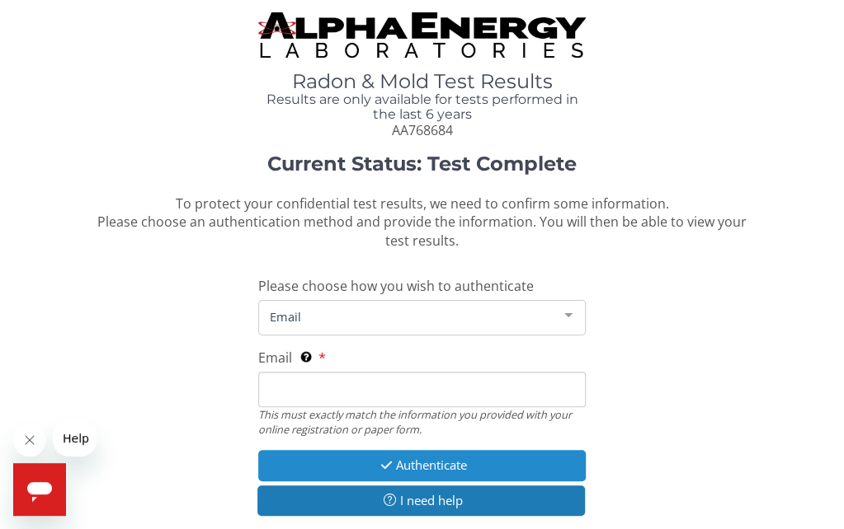
type input "[PERSON_NAME][EMAIL_ADDRESS][DOMAIN_NAME]"
click at [407, 458] on button "Authenticate" at bounding box center [421, 465] width 327 height 31
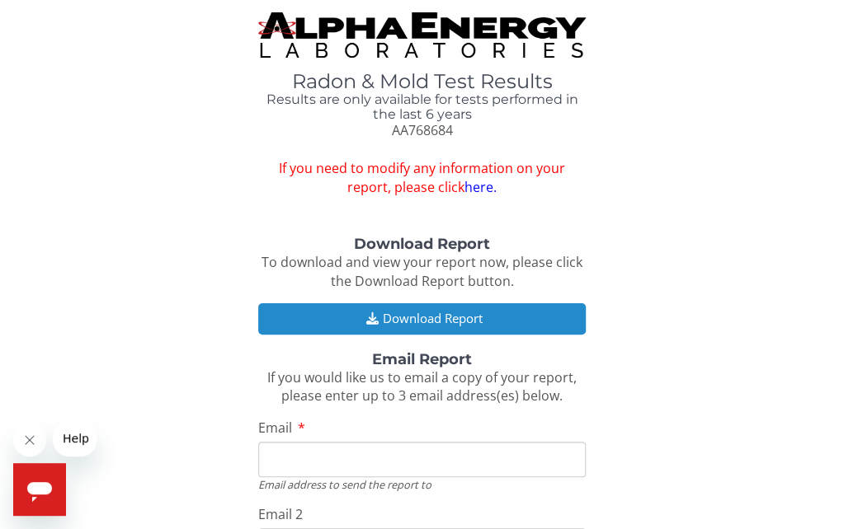
click at [354, 310] on button "Download Report" at bounding box center [421, 318] width 327 height 31
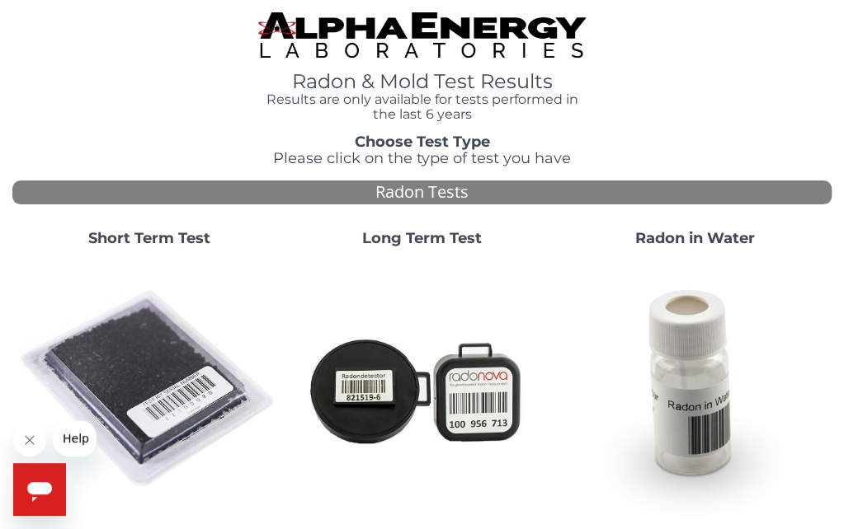
click at [120, 365] on img at bounding box center [149, 390] width 260 height 260
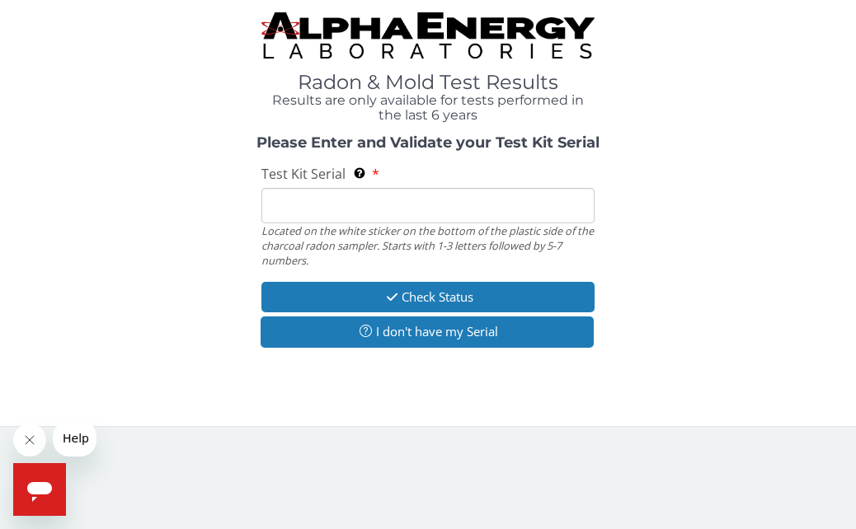
click at [327, 205] on input "Test Kit Serial Located on the white sticker on the bottom of the plastic side …" at bounding box center [427, 205] width 332 height 35
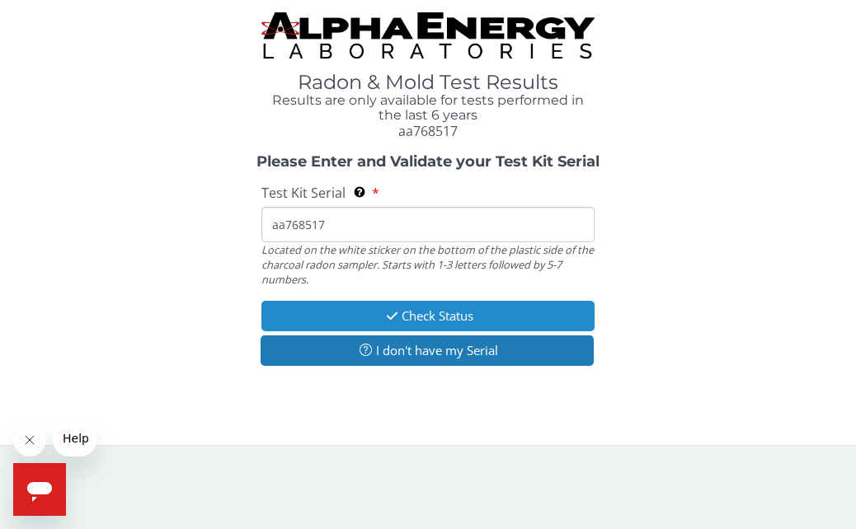
type input "aa768517"
click at [374, 309] on button "Check Status" at bounding box center [427, 316] width 332 height 31
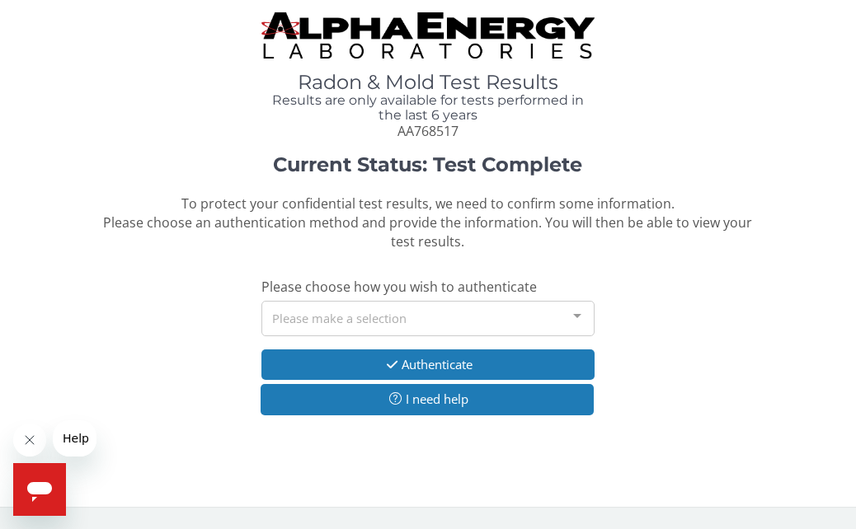
click at [577, 317] on div at bounding box center [577, 317] width 33 height 31
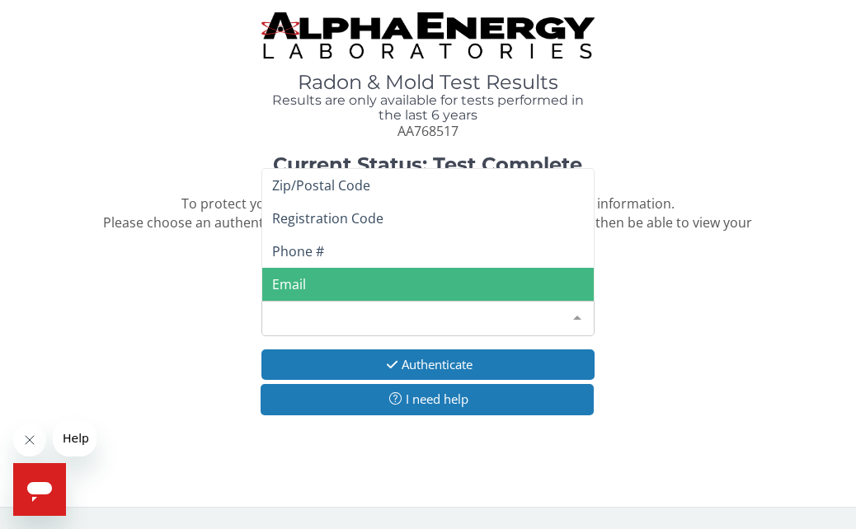
click at [330, 283] on span "Email" at bounding box center [427, 284] width 331 height 33
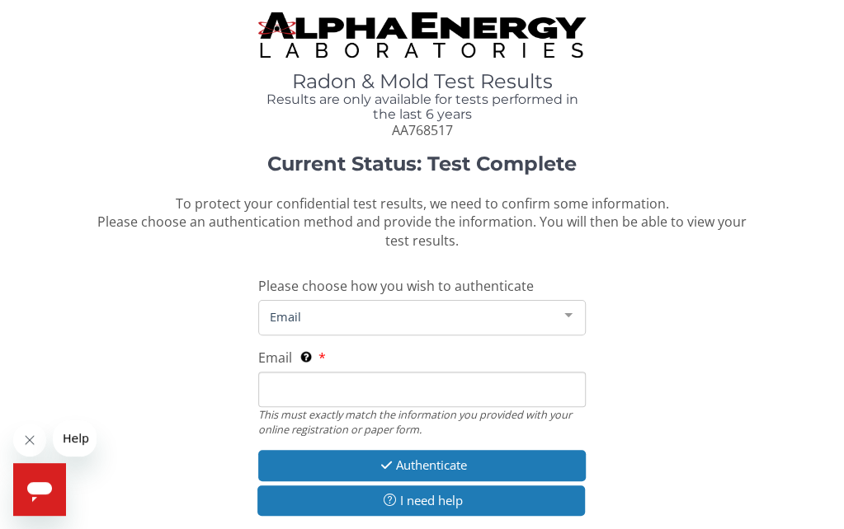
click at [327, 386] on input "Email This must exactly match the information you provided with your online reg…" at bounding box center [421, 389] width 327 height 35
type input "[PERSON_NAME][EMAIL_ADDRESS][DOMAIN_NAME]"
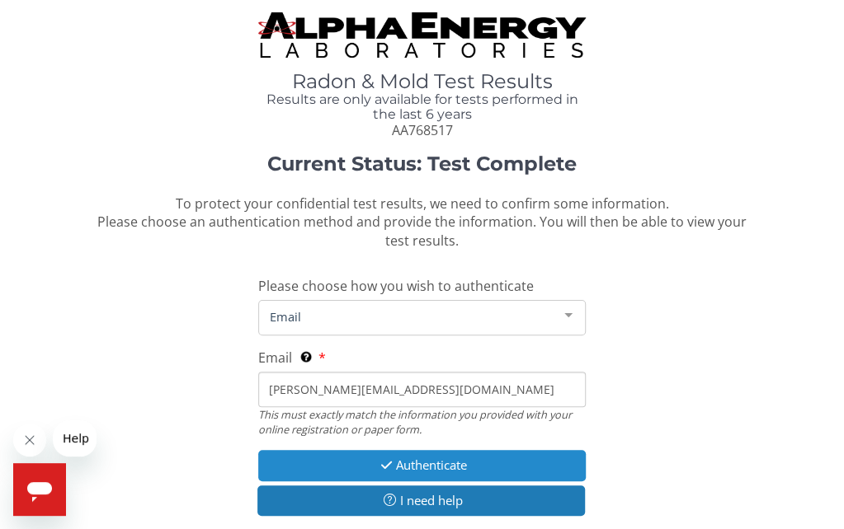
click at [397, 468] on button "Authenticate" at bounding box center [421, 465] width 327 height 31
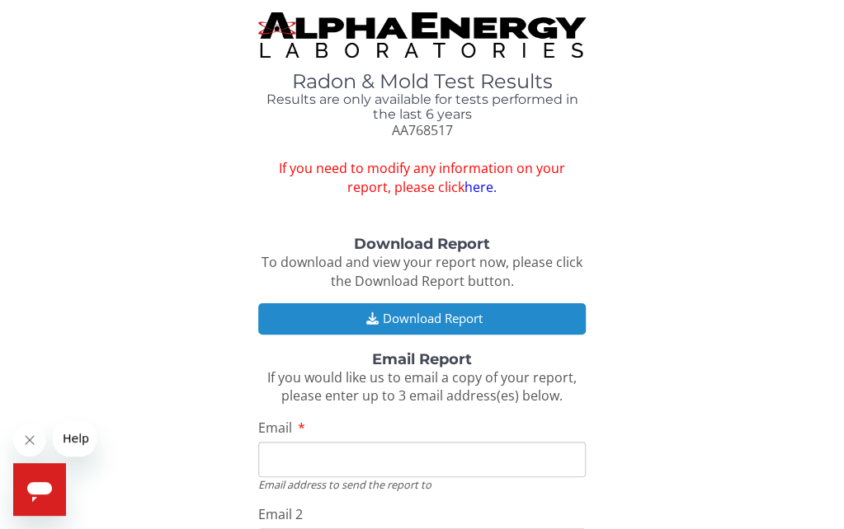
click at [369, 316] on icon "button" at bounding box center [371, 319] width 21 height 12
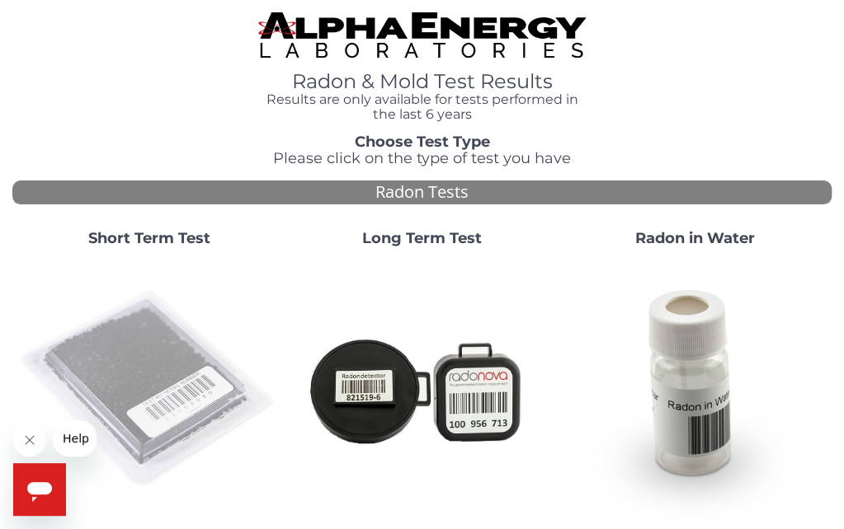
click at [119, 366] on img at bounding box center [149, 390] width 260 height 260
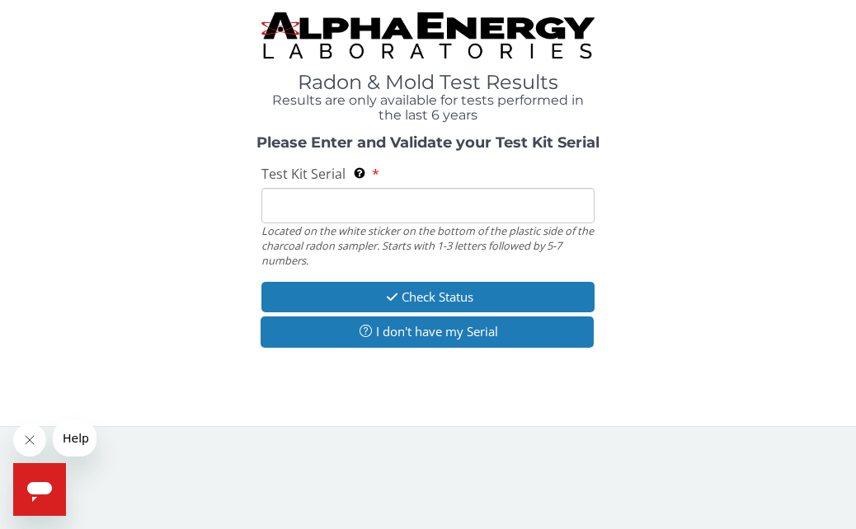
click at [276, 194] on input "Test Kit Serial Located on the white sticker on the bottom of the plastic side …" at bounding box center [427, 205] width 332 height 35
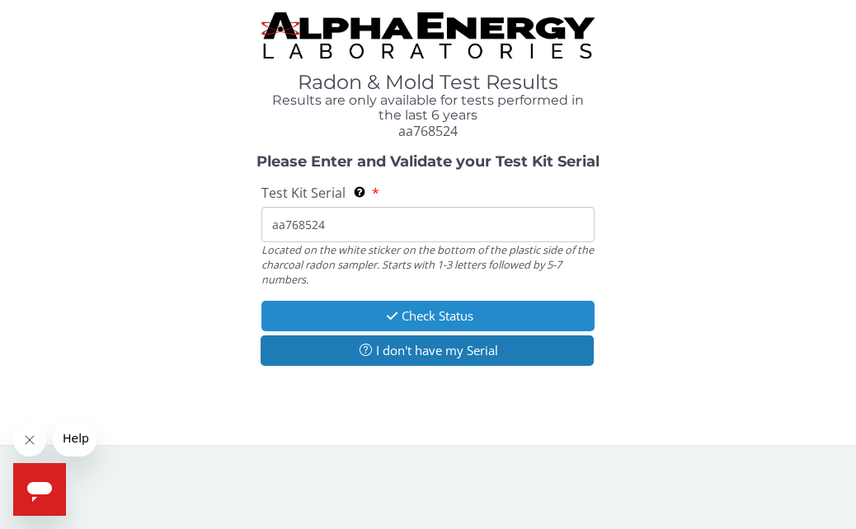
type input "aa768524"
click at [344, 317] on button "Check Status" at bounding box center [427, 316] width 332 height 31
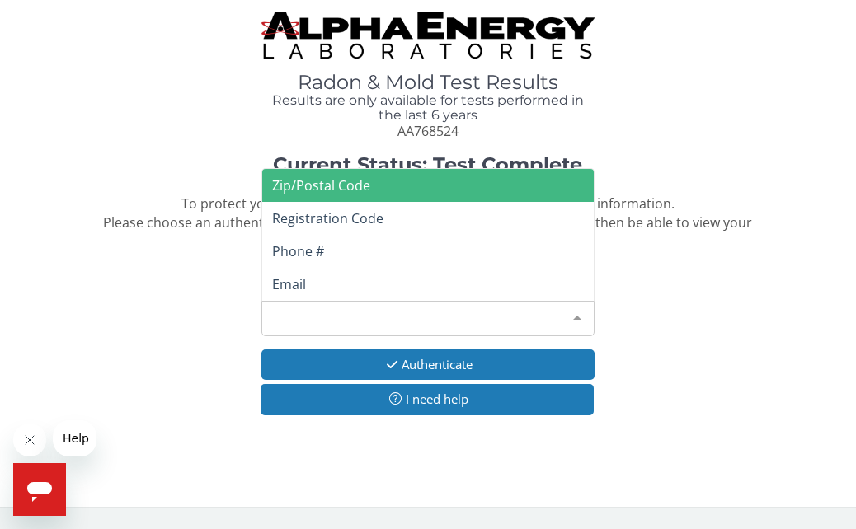
click at [572, 314] on div at bounding box center [577, 317] width 33 height 31
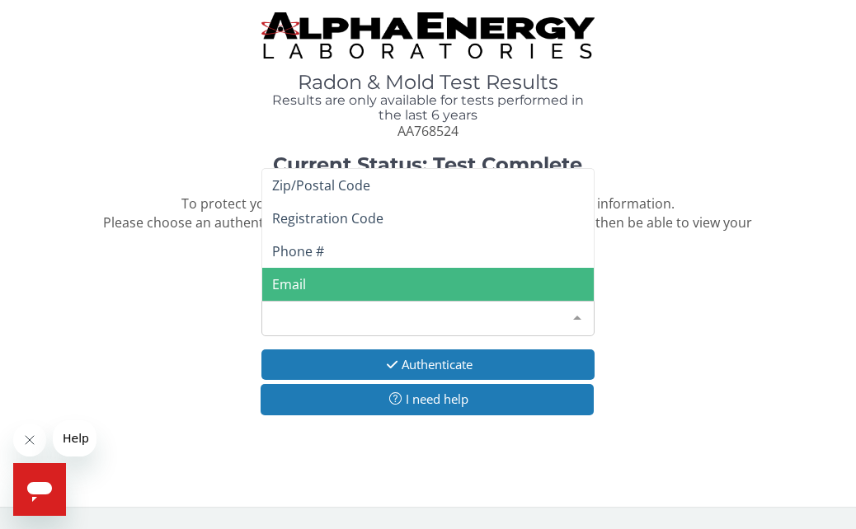
click at [318, 284] on span "Email" at bounding box center [427, 284] width 331 height 33
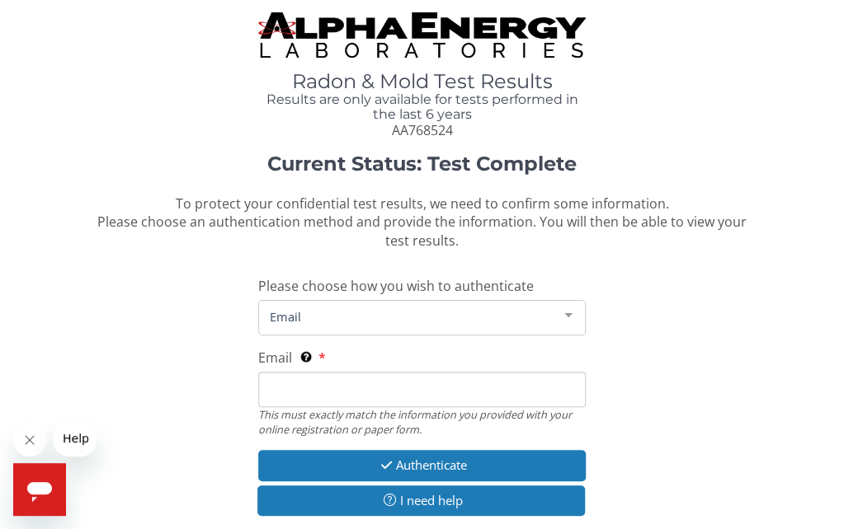
click at [332, 394] on input "Email This must exactly match the information you provided with your online reg…" at bounding box center [421, 389] width 327 height 35
type input "[PERSON_NAME][EMAIL_ADDRESS][DOMAIN_NAME]"
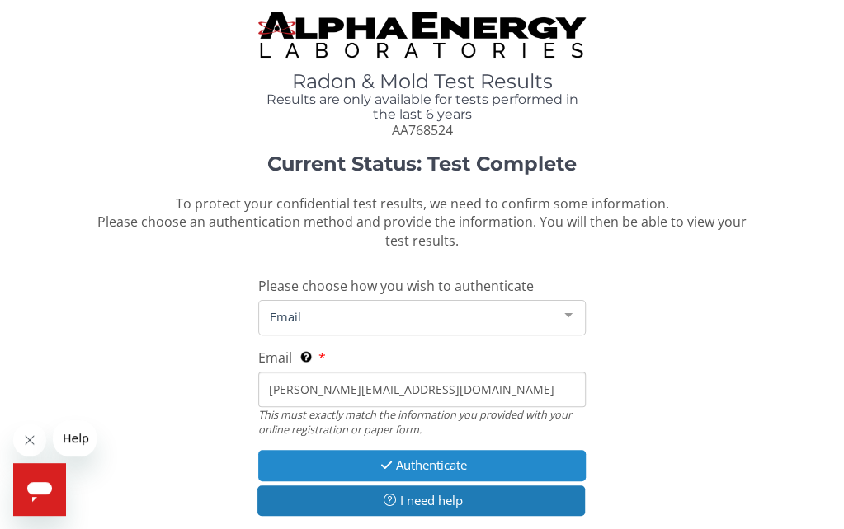
click at [372, 466] on button "Authenticate" at bounding box center [421, 465] width 327 height 31
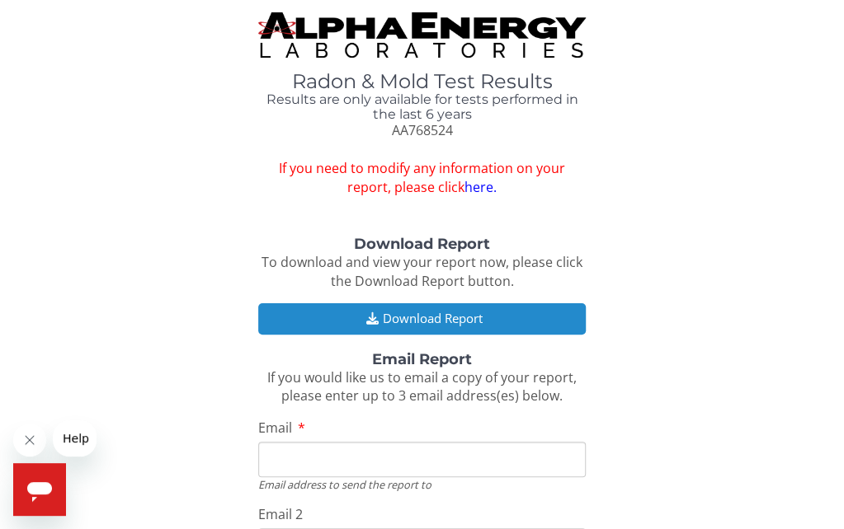
click at [415, 322] on button "Download Report" at bounding box center [421, 318] width 327 height 31
